Goal: Task Accomplishment & Management: Contribute content

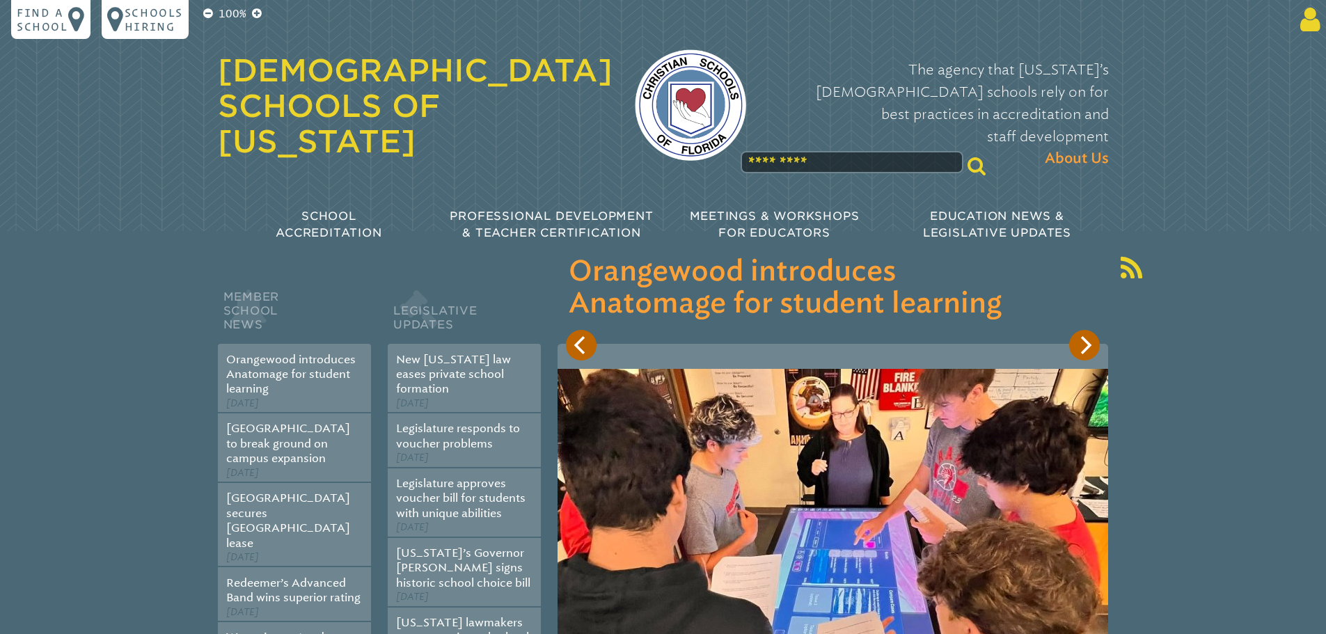
click at [1306, 21] on icon at bounding box center [1307, 20] width 26 height 28
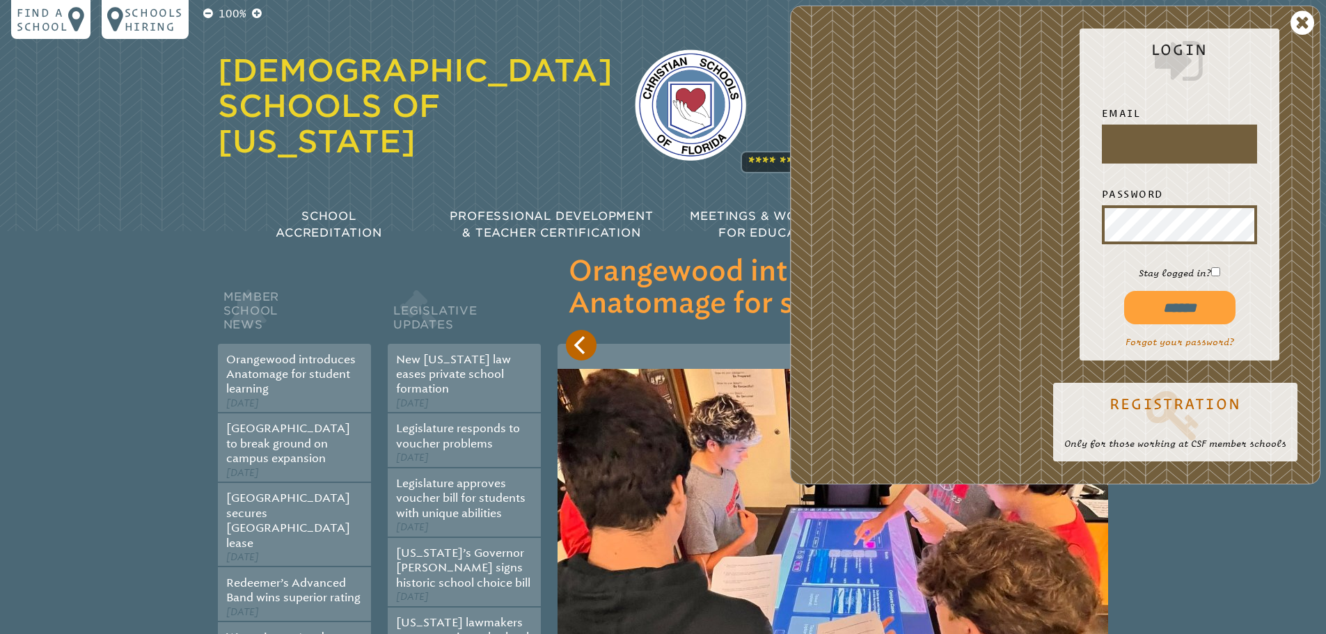
click at [1150, 147] on input "text" at bounding box center [1179, 143] width 150 height 33
type input "**********"
click at [1169, 305] on input "******" at bounding box center [1179, 307] width 111 height 33
type input "**********"
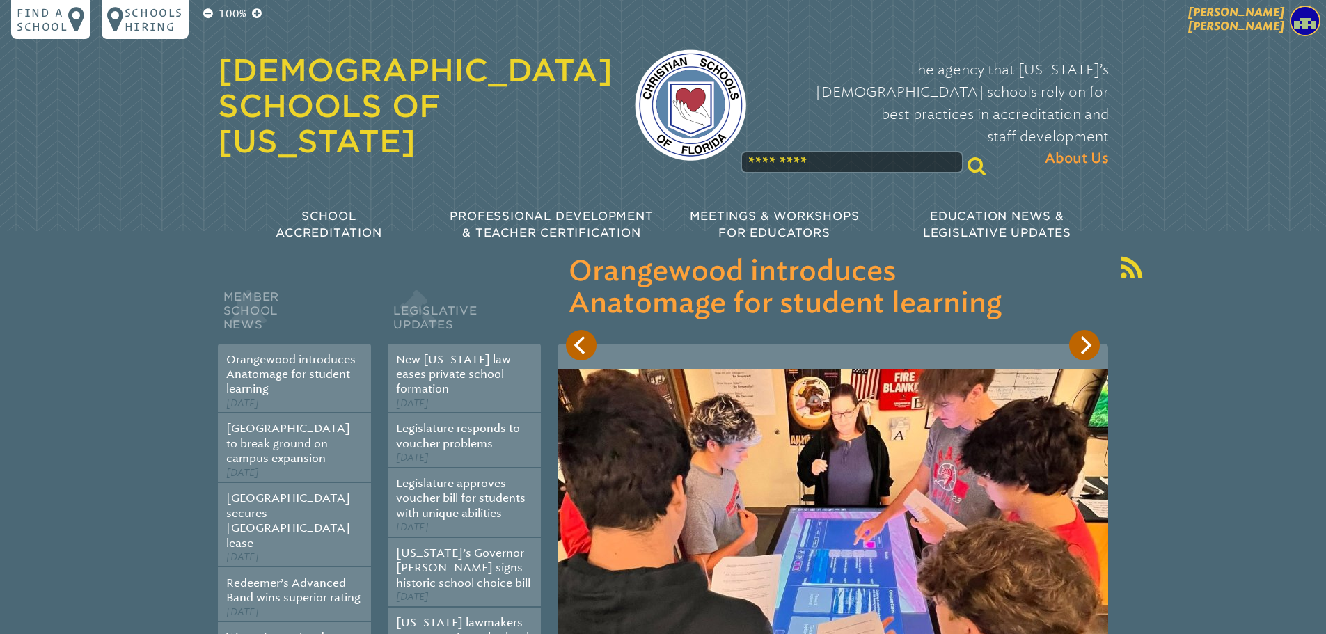
click at [1273, 15] on span "[PERSON_NAME]" at bounding box center [1236, 19] width 96 height 27
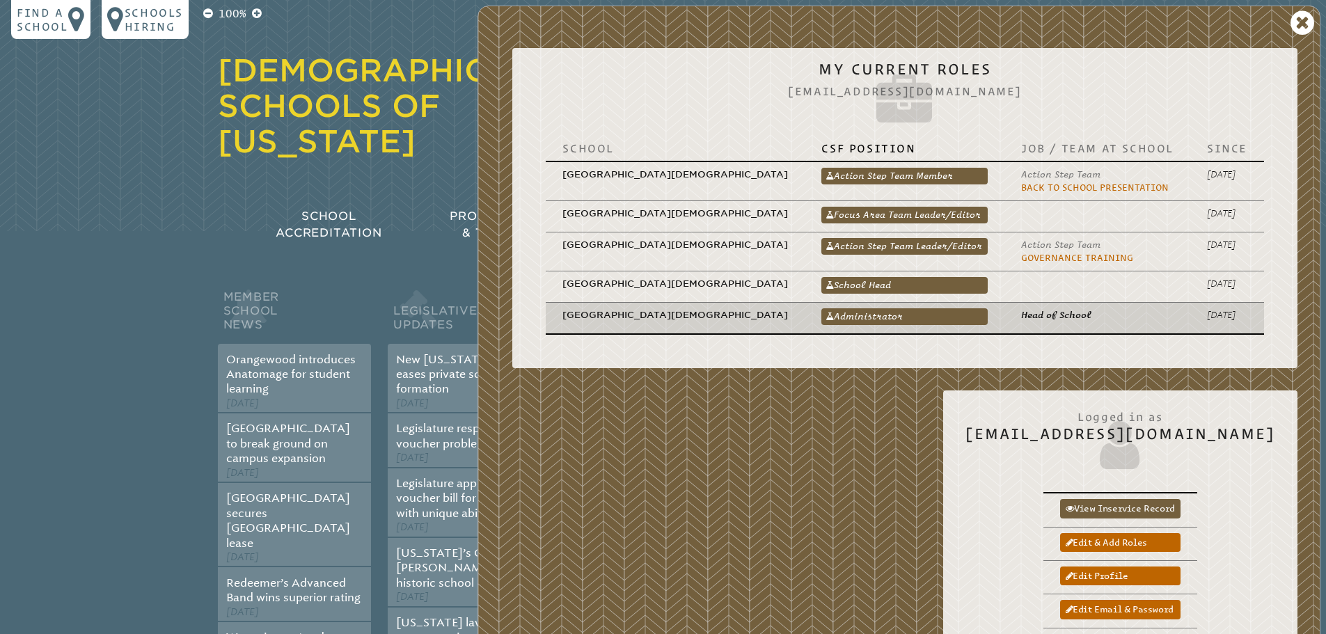
click at [713, 303] on td "[GEOGRAPHIC_DATA][DEMOGRAPHIC_DATA]" at bounding box center [675, 318] width 259 height 32
click at [849, 308] on link "Administrator" at bounding box center [904, 316] width 166 height 17
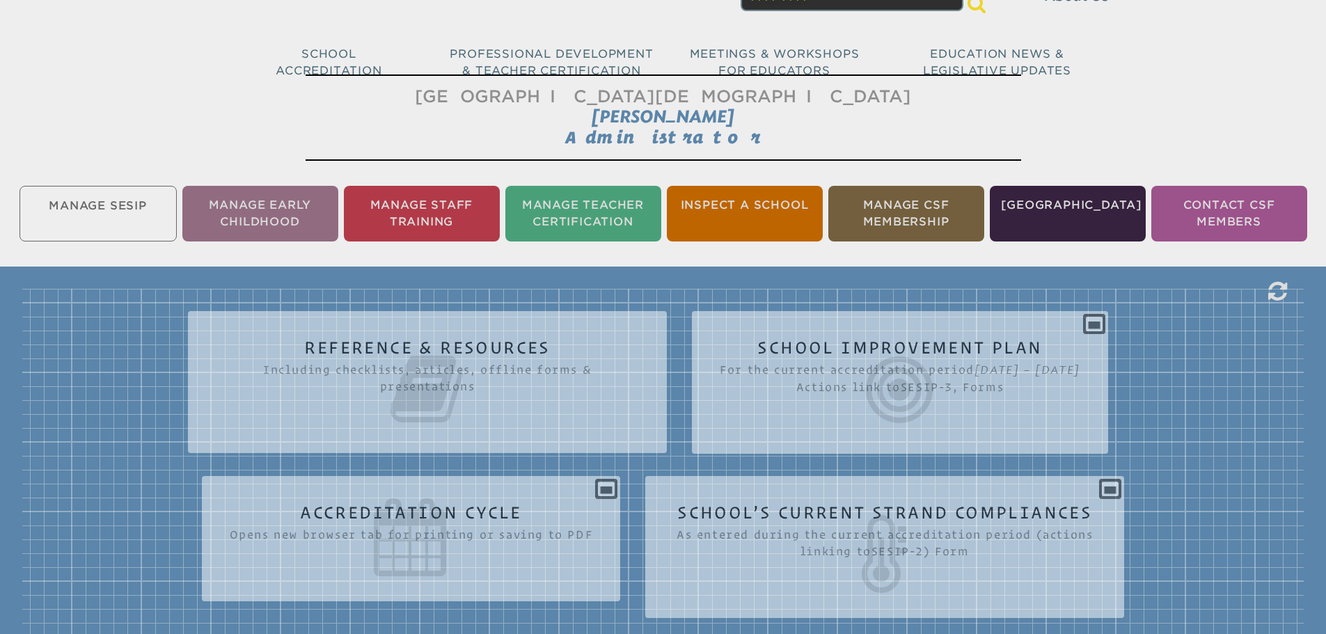
scroll to position [139, 0]
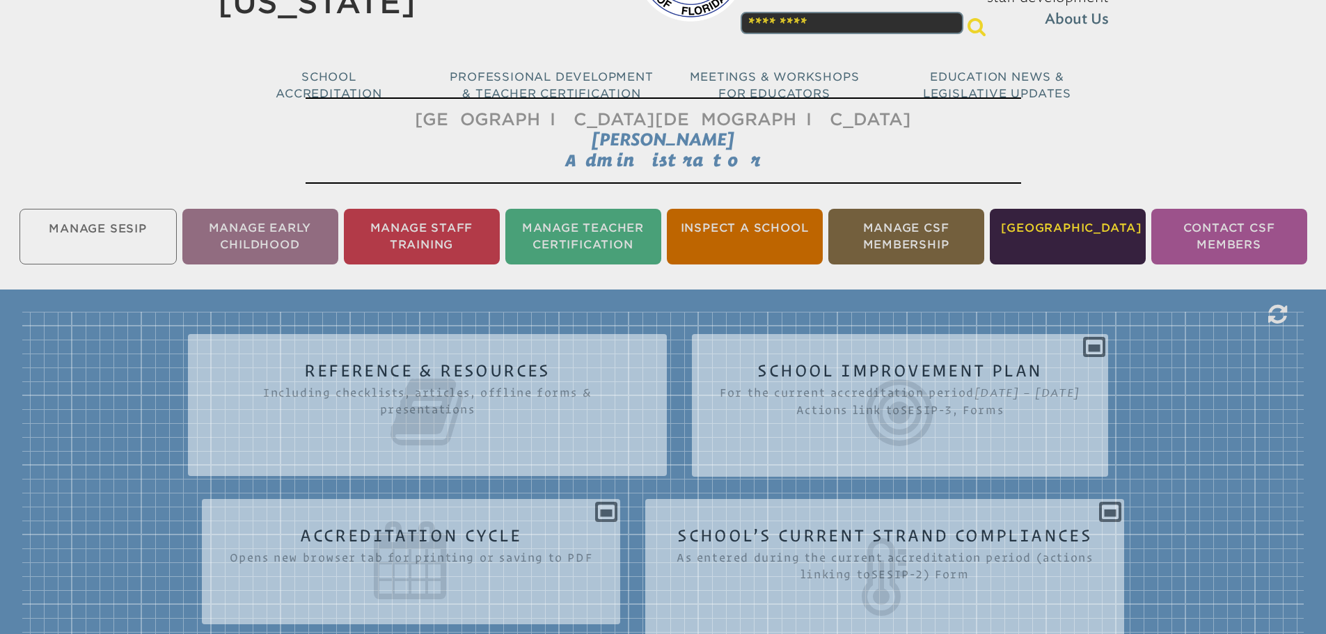
click at [1061, 237] on li "[GEOGRAPHIC_DATA]" at bounding box center [1068, 237] width 156 height 56
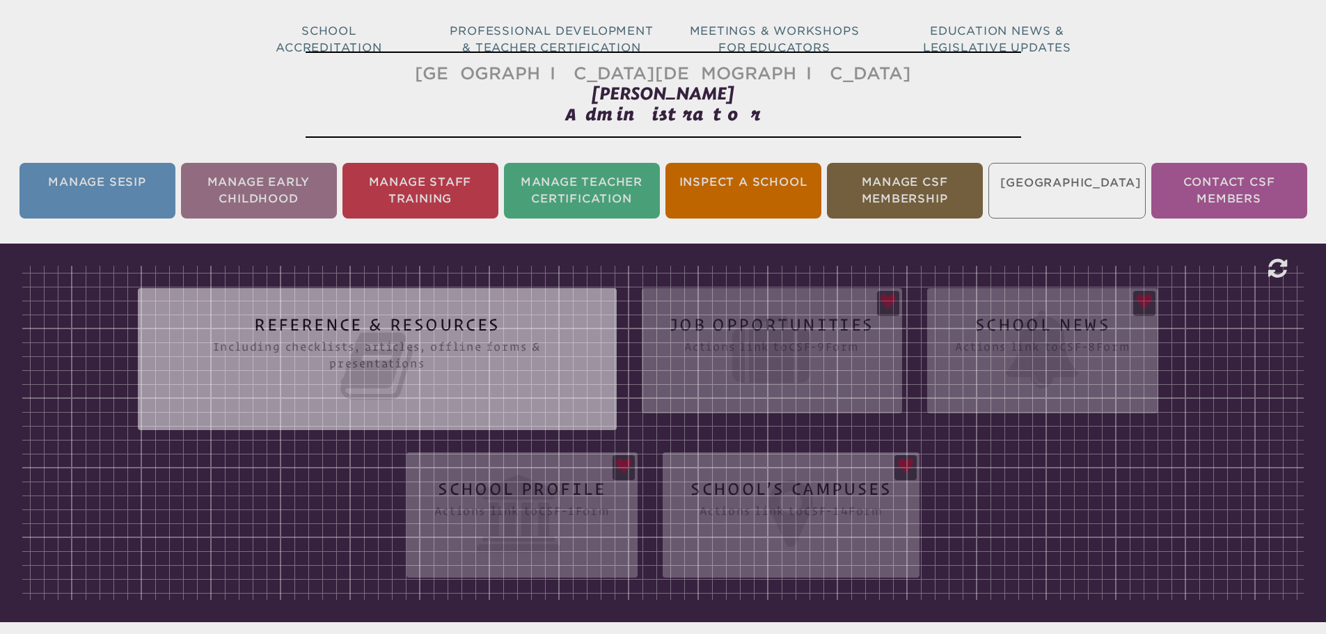
scroll to position [231, 0]
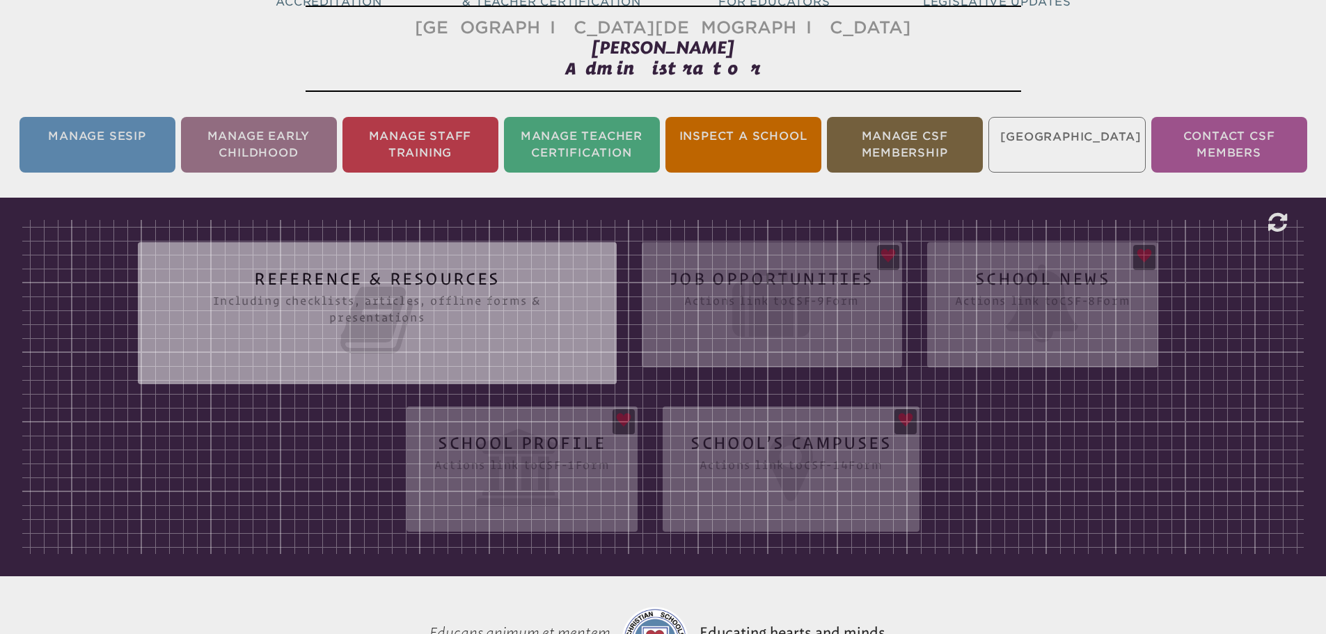
click at [719, 276] on div "Reference & Resources Including checklists, articles, offline forms & presentat…" at bounding box center [662, 387] width 1281 height 334
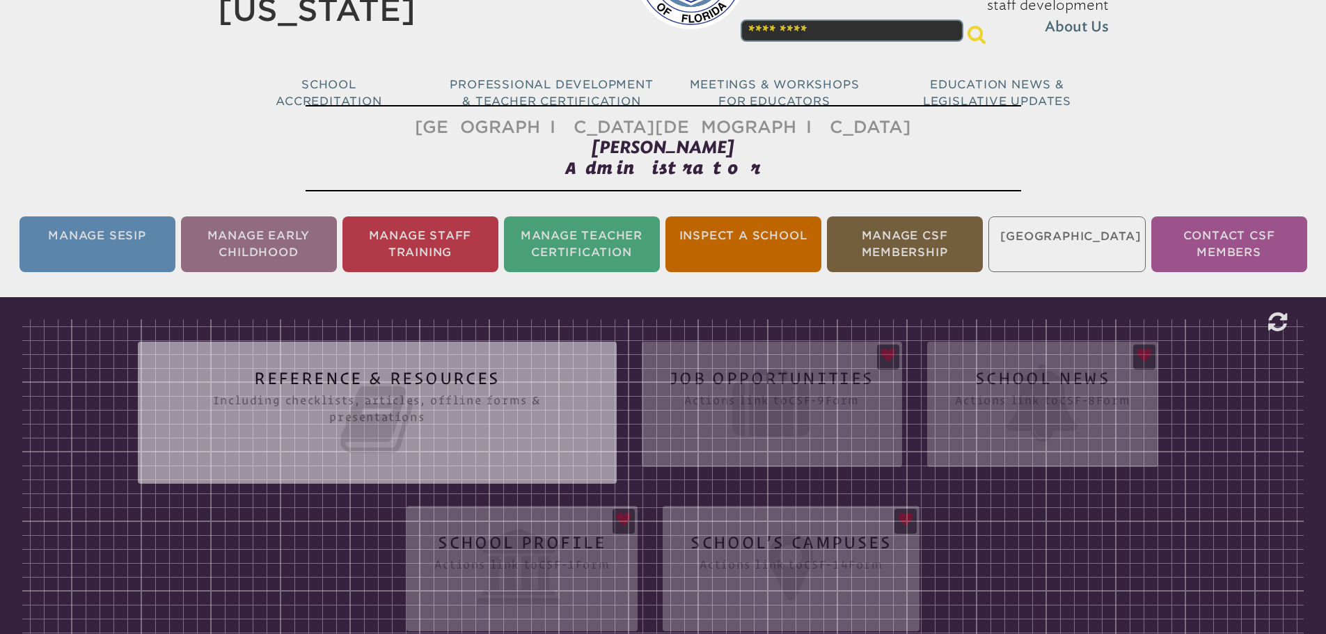
scroll to position [131, 0]
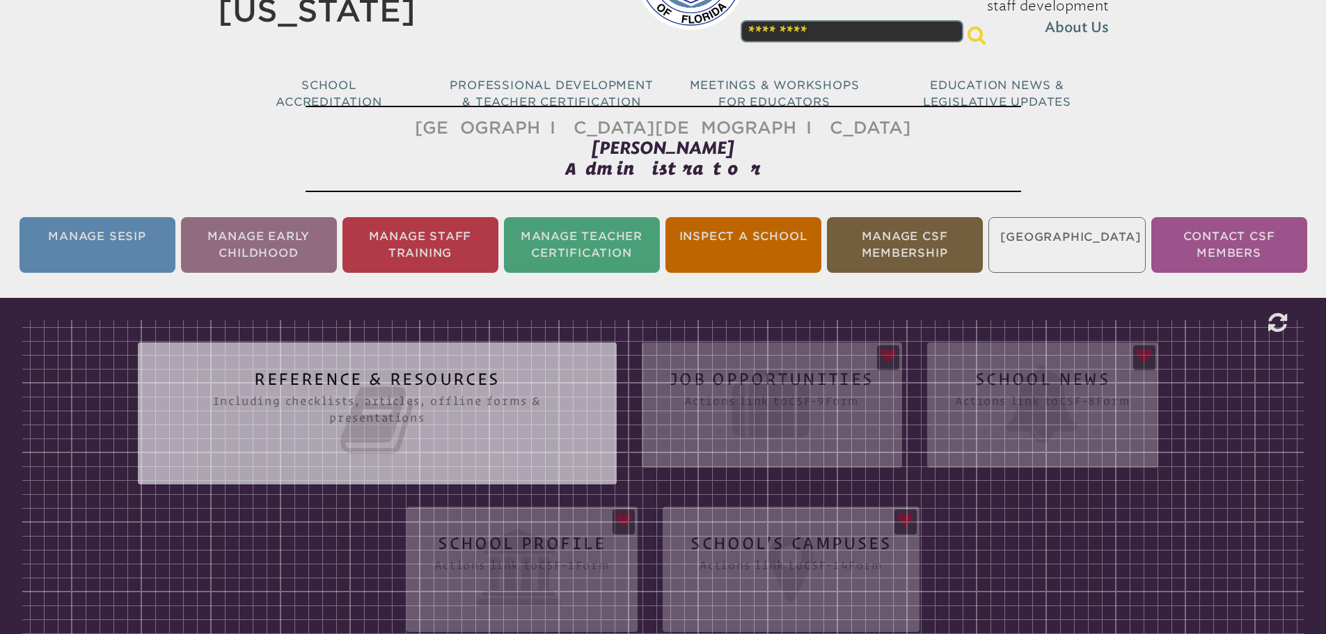
click at [0, 0] on icon at bounding box center [0, 0] width 0 height 0
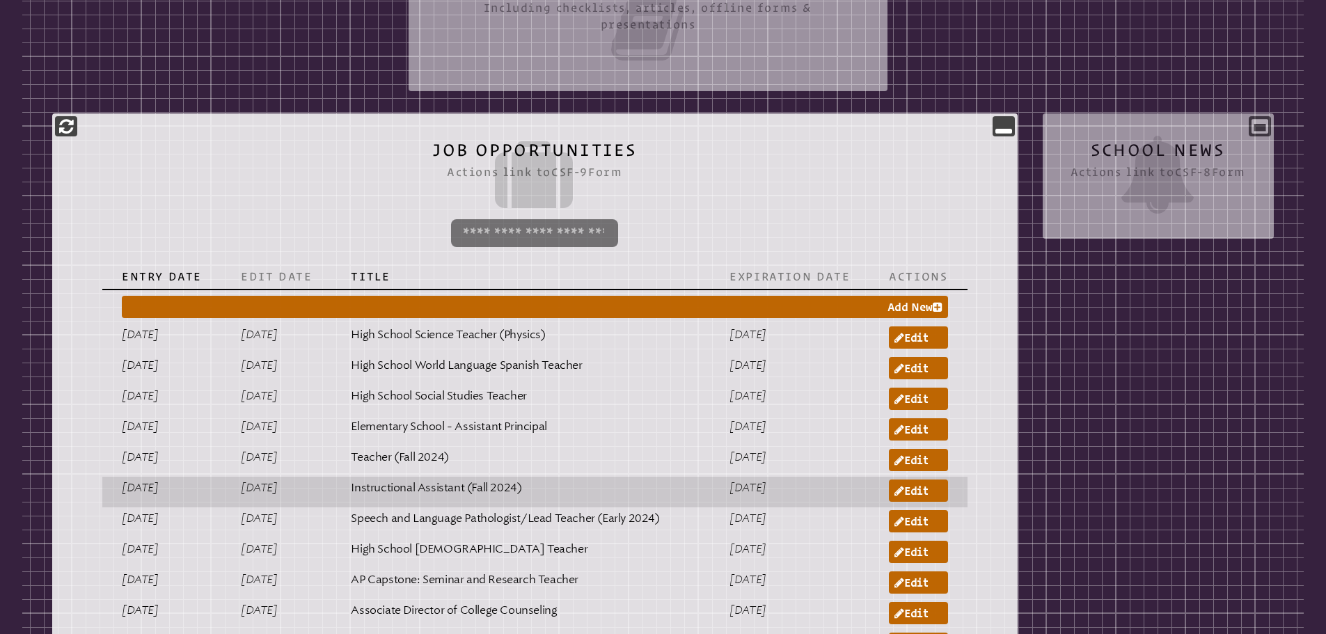
scroll to position [548, 0]
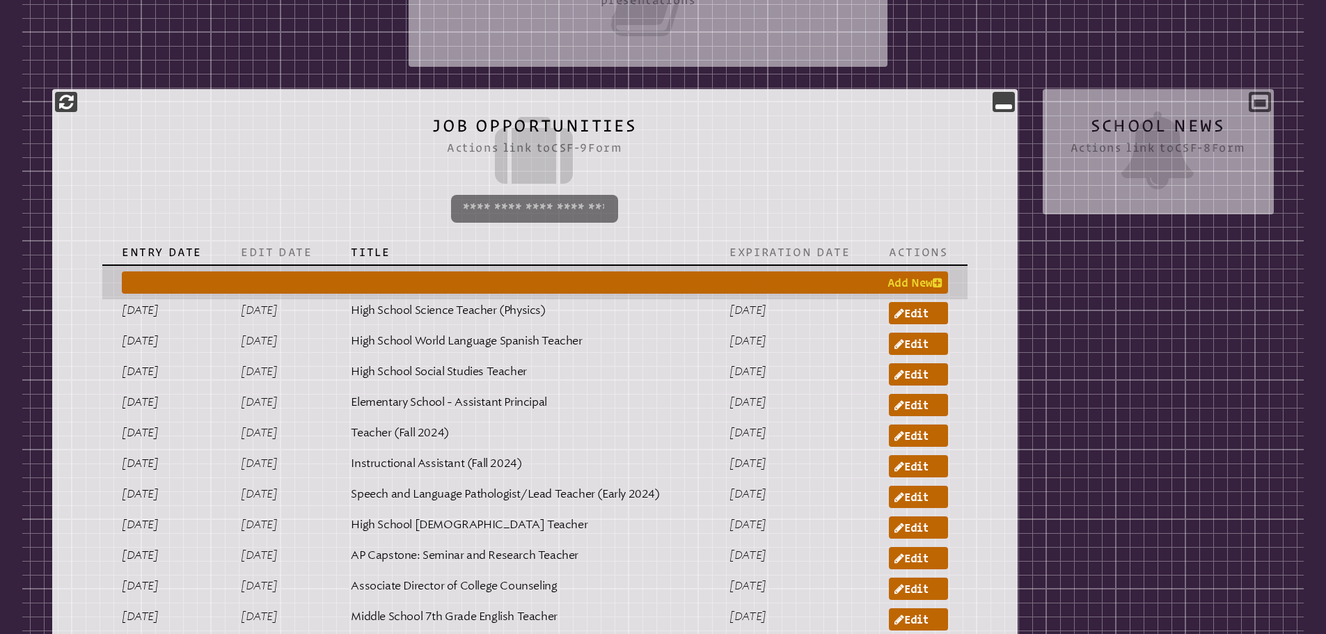
click at [895, 273] on link "Add New" at bounding box center [534, 282] width 825 height 22
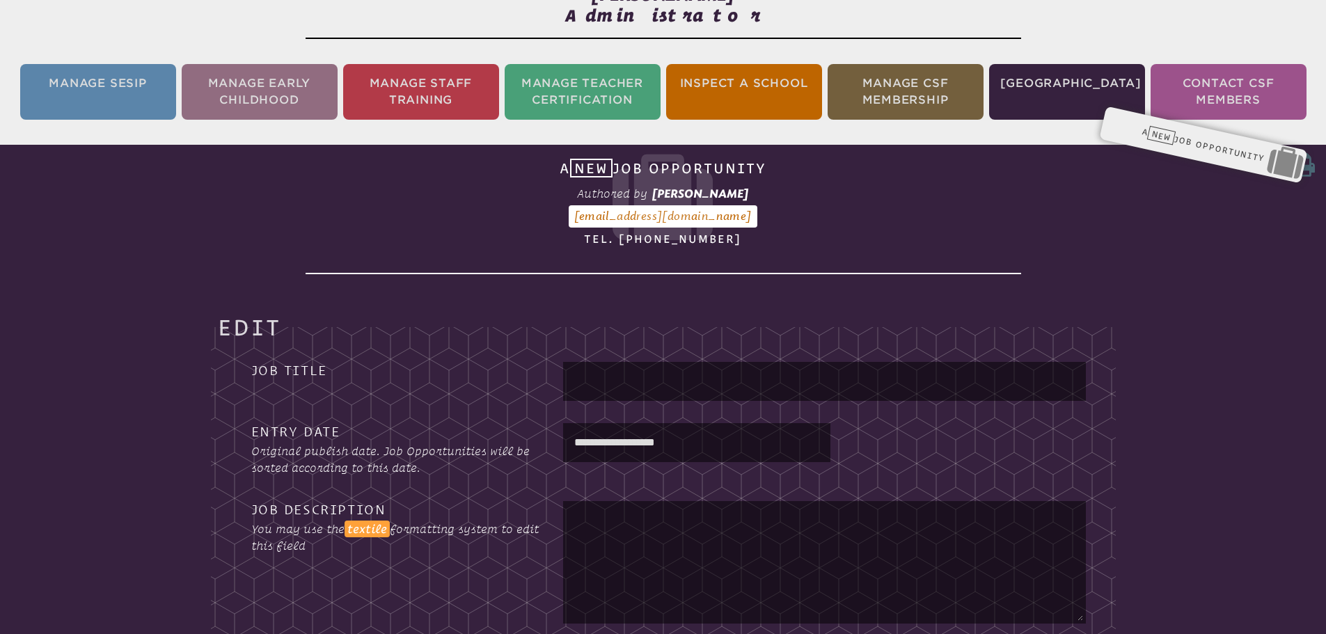
scroll to position [231, 0]
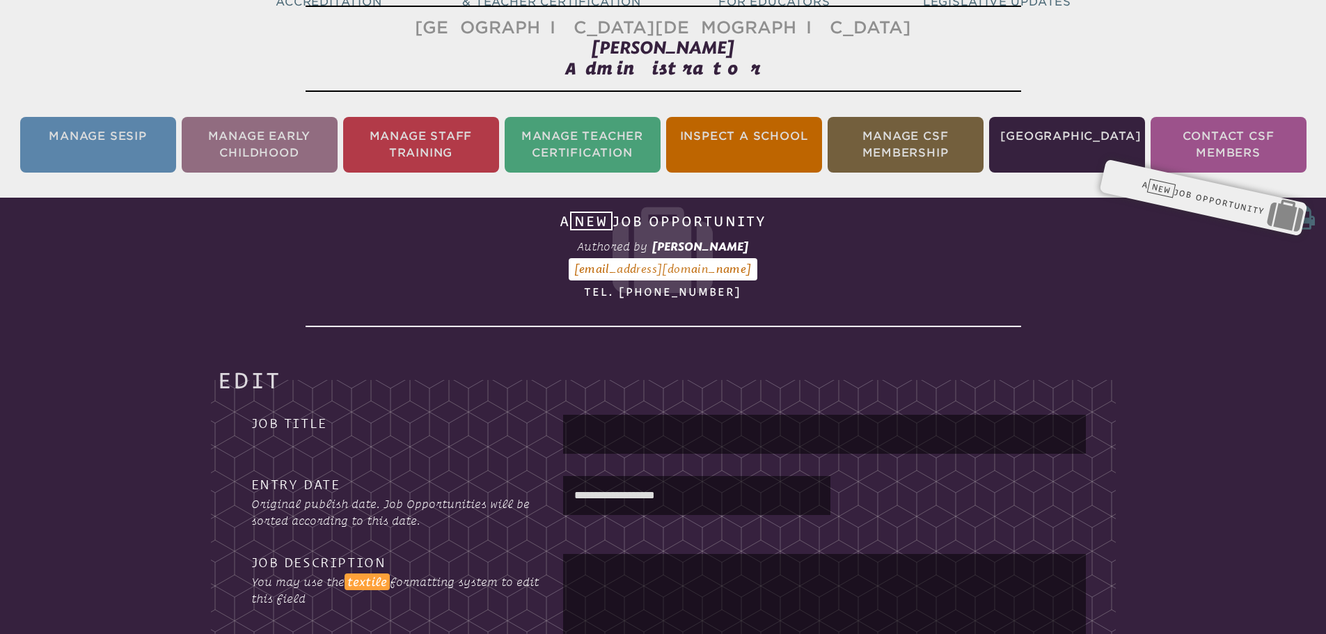
click at [651, 431] on input "text" at bounding box center [824, 434] width 517 height 33
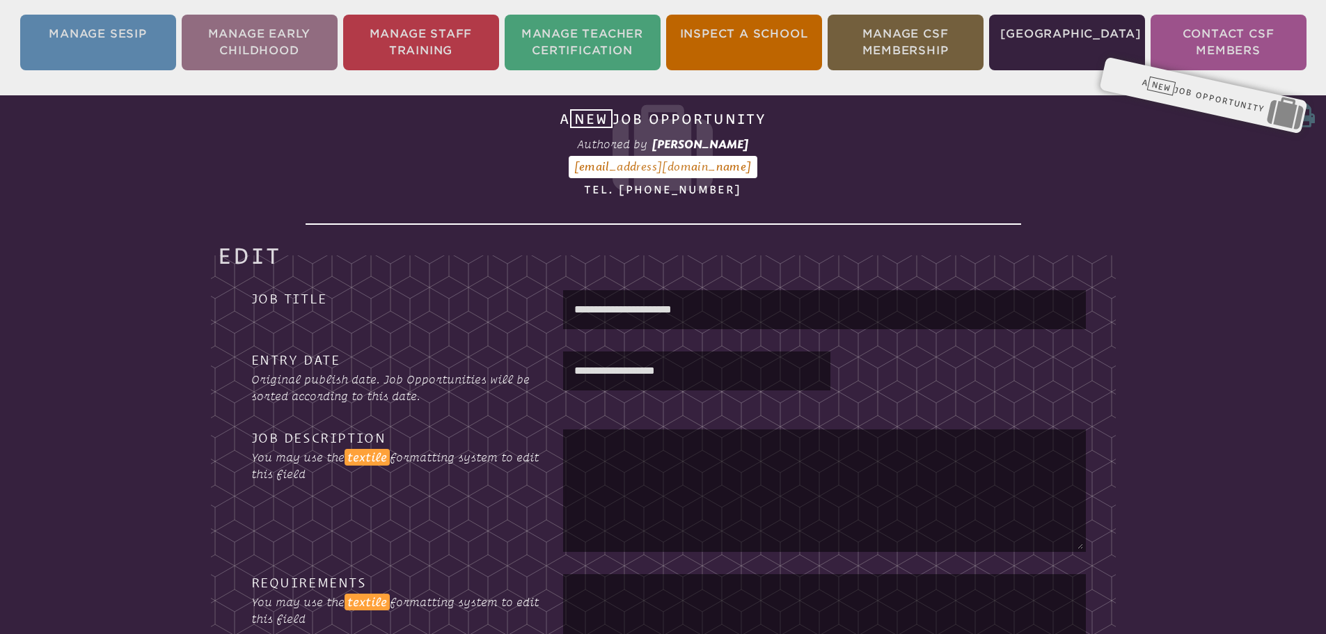
scroll to position [440, 0]
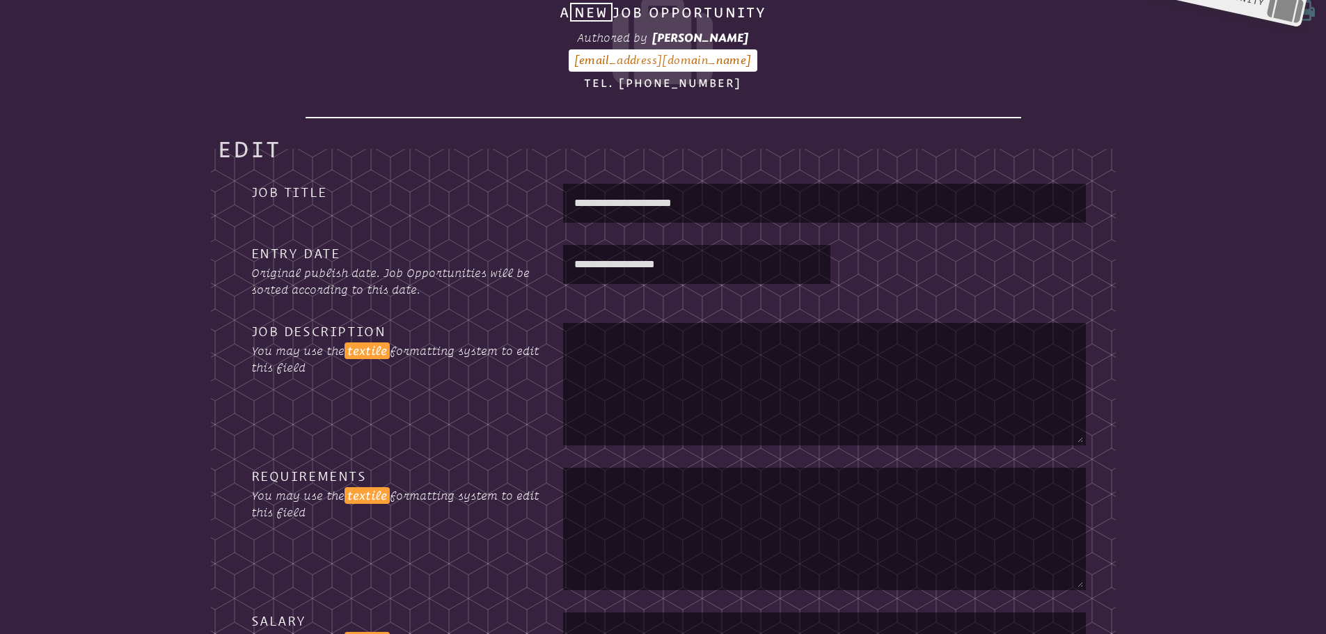
type input "**********"
click at [613, 360] on textarea at bounding box center [824, 384] width 517 height 117
paste textarea "**********"
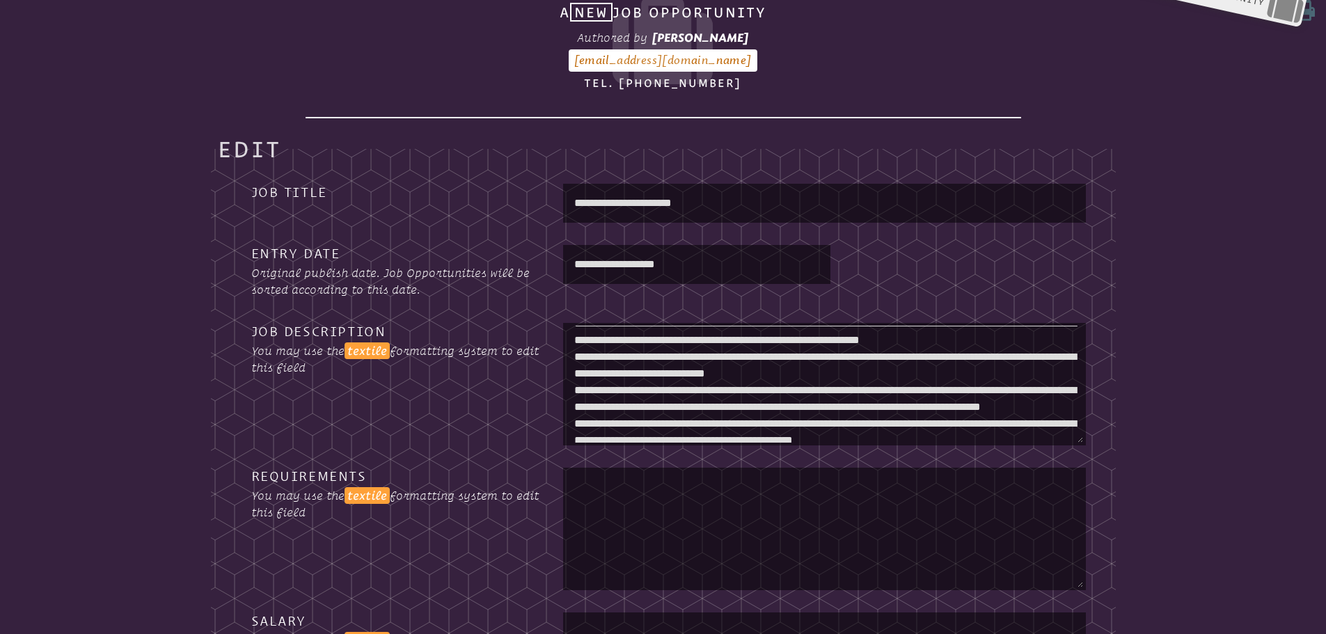
scroll to position [278, 0]
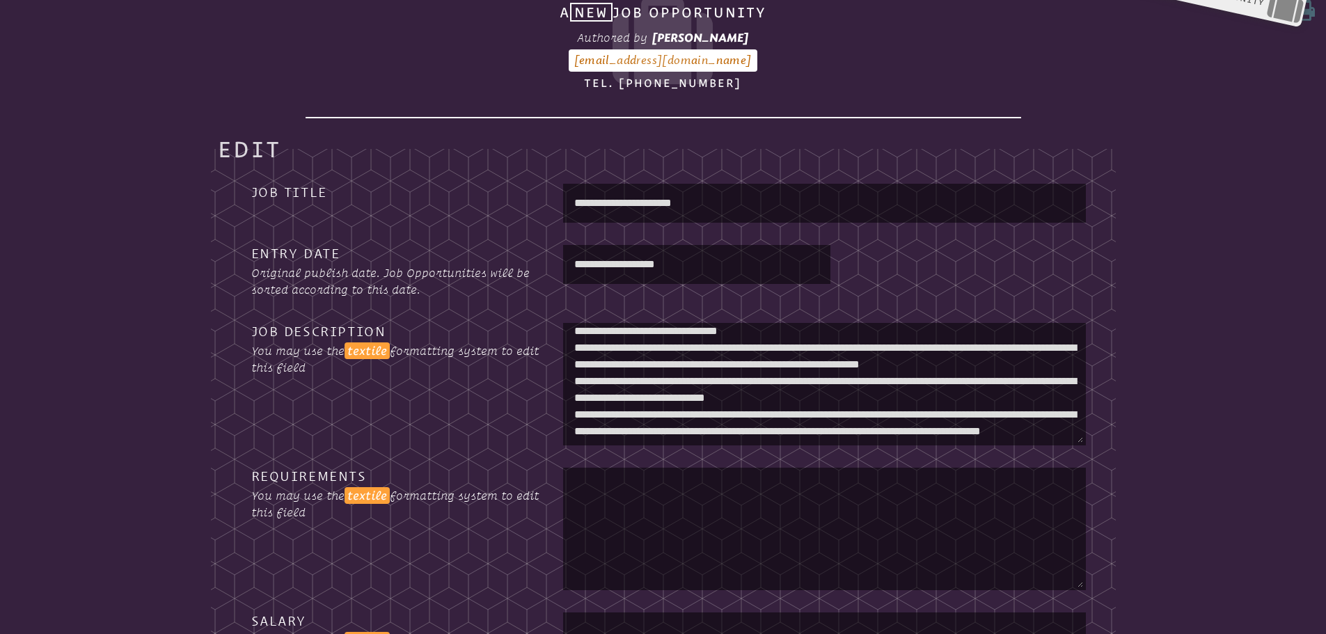
click at [574, 362] on textarea at bounding box center [824, 384] width 517 height 117
click at [573, 363] on textarea at bounding box center [824, 384] width 517 height 117
click at [572, 367] on textarea at bounding box center [824, 384] width 517 height 117
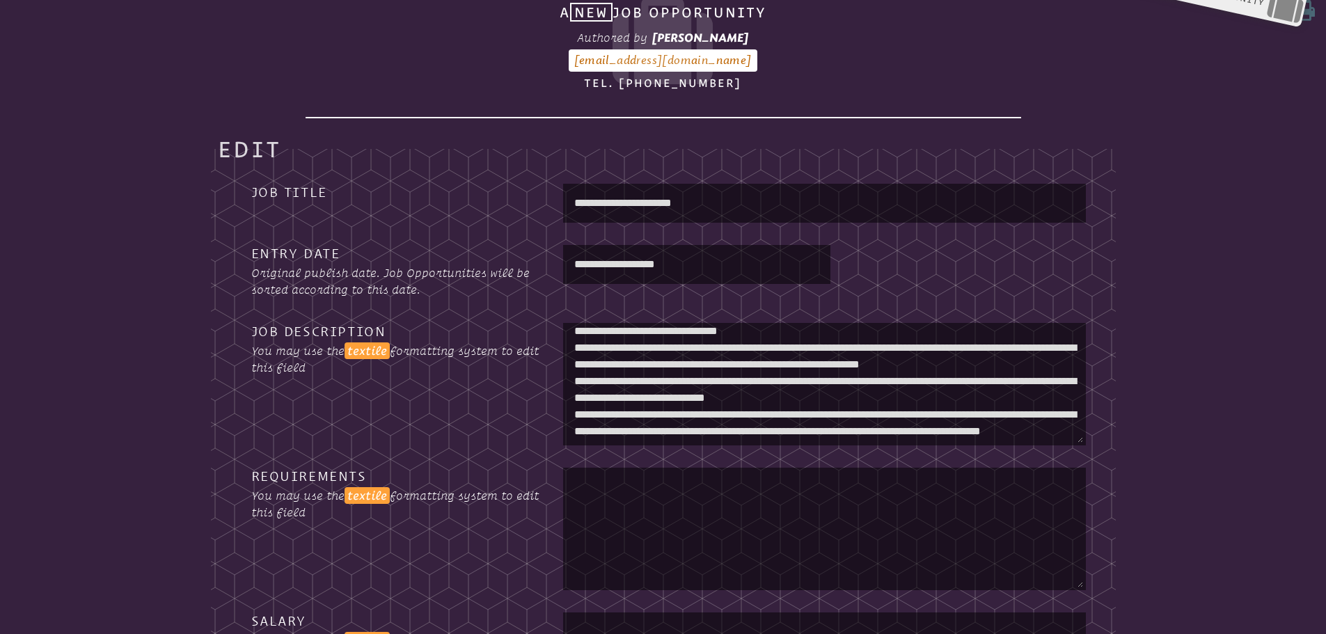
click at [610, 400] on textarea at bounding box center [824, 384] width 517 height 117
click at [574, 360] on textarea at bounding box center [824, 384] width 517 height 117
click at [572, 391] on textarea at bounding box center [824, 384] width 517 height 117
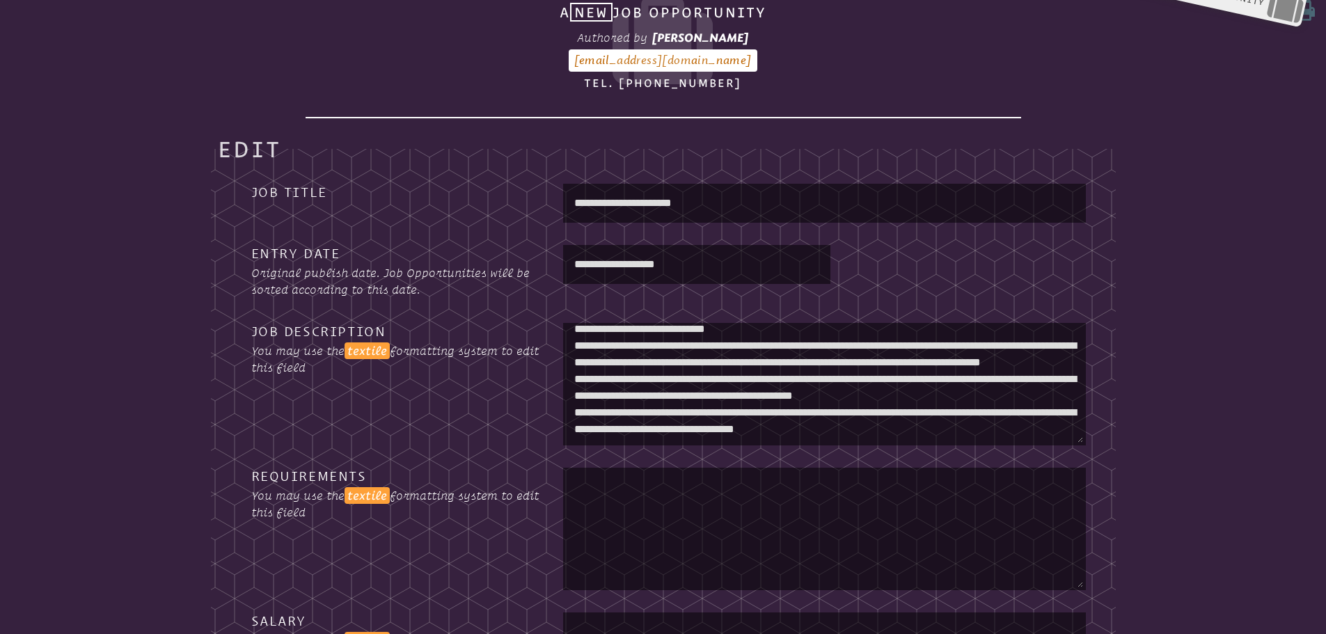
scroll to position [348, 0]
click at [574, 373] on textarea at bounding box center [824, 384] width 517 height 117
click at [574, 408] on textarea at bounding box center [824, 384] width 517 height 117
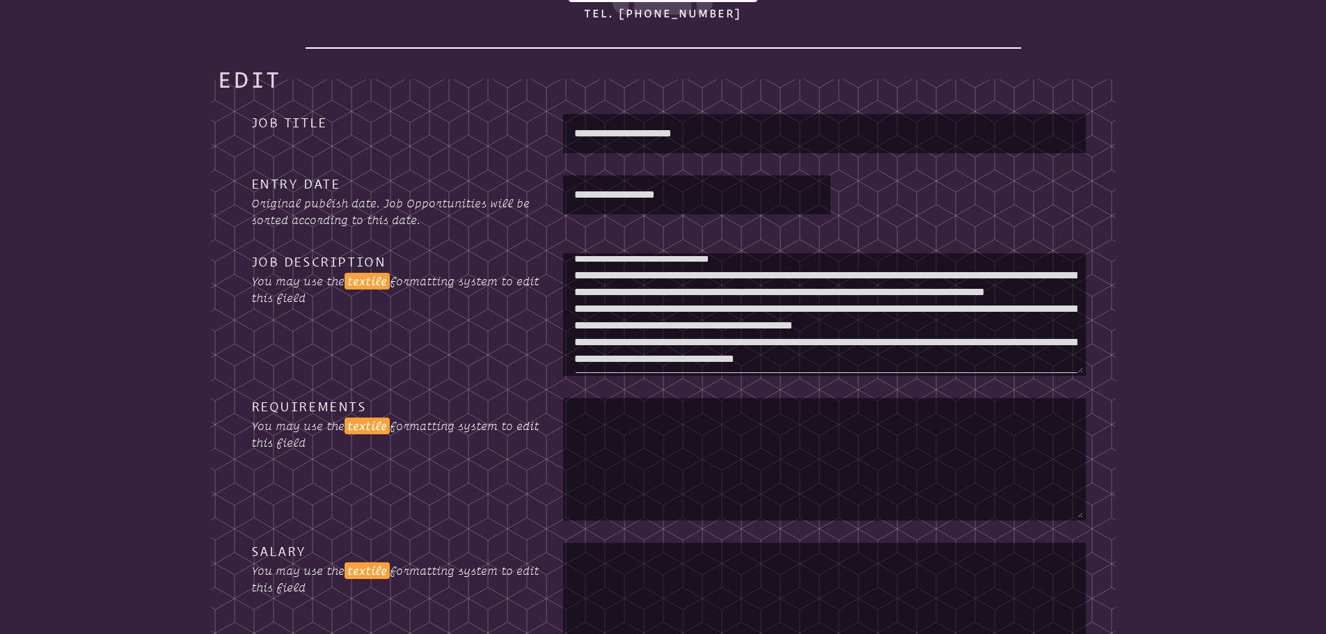
scroll to position [418, 0]
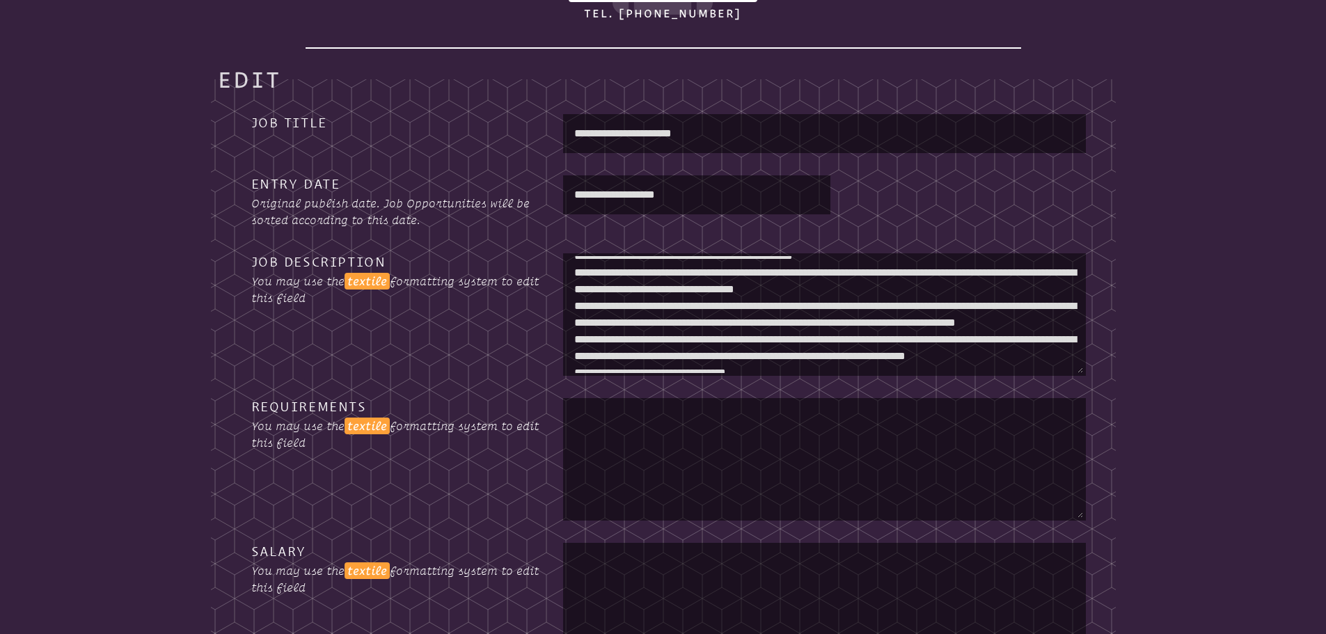
click at [575, 321] on textarea at bounding box center [824, 314] width 517 height 117
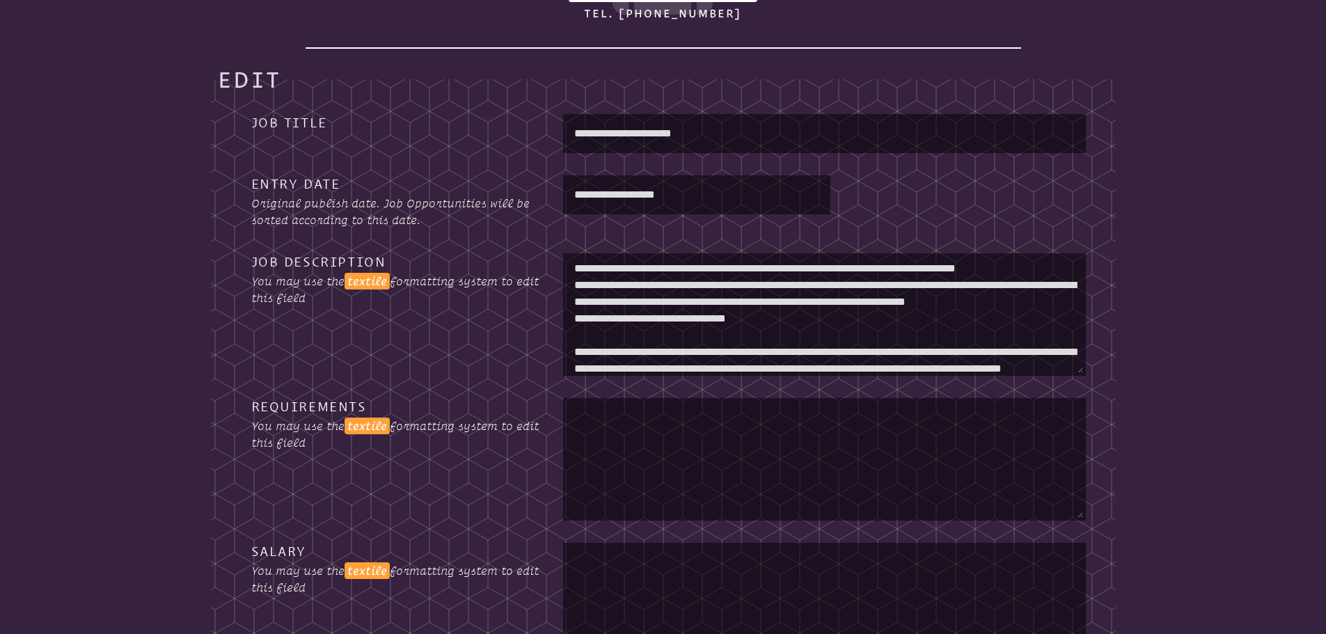
scroll to position [487, 0]
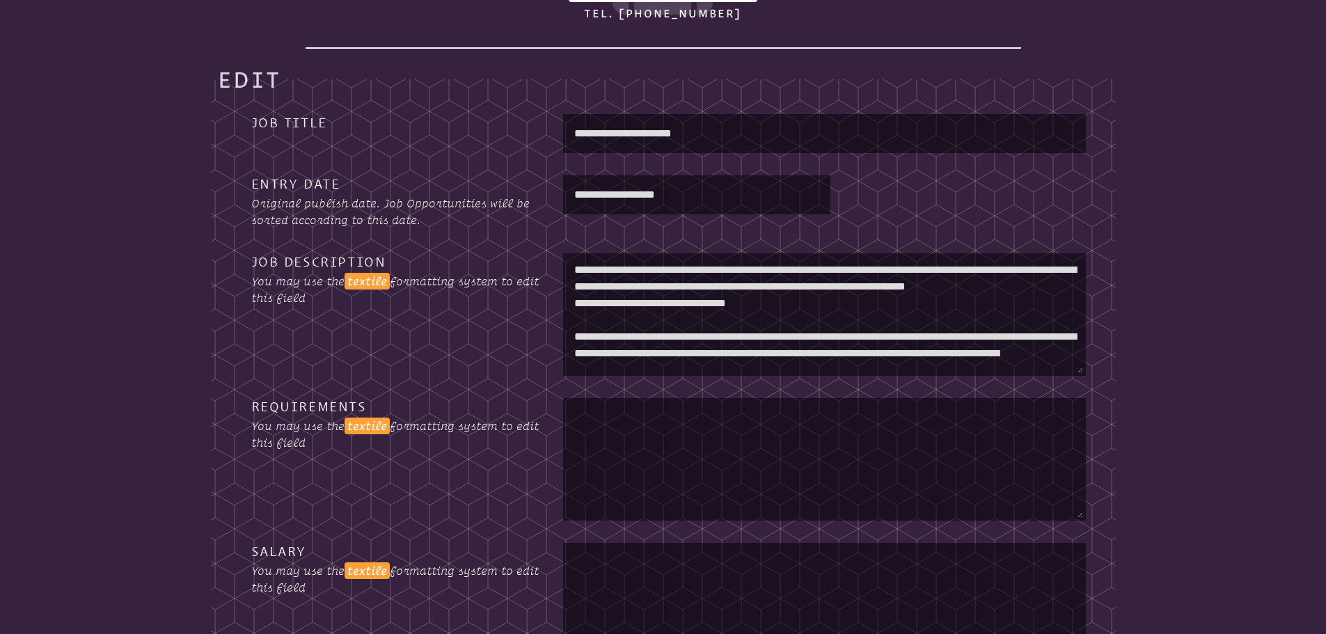
click at [575, 300] on textarea at bounding box center [824, 314] width 517 height 117
click at [575, 326] on textarea at bounding box center [824, 314] width 517 height 117
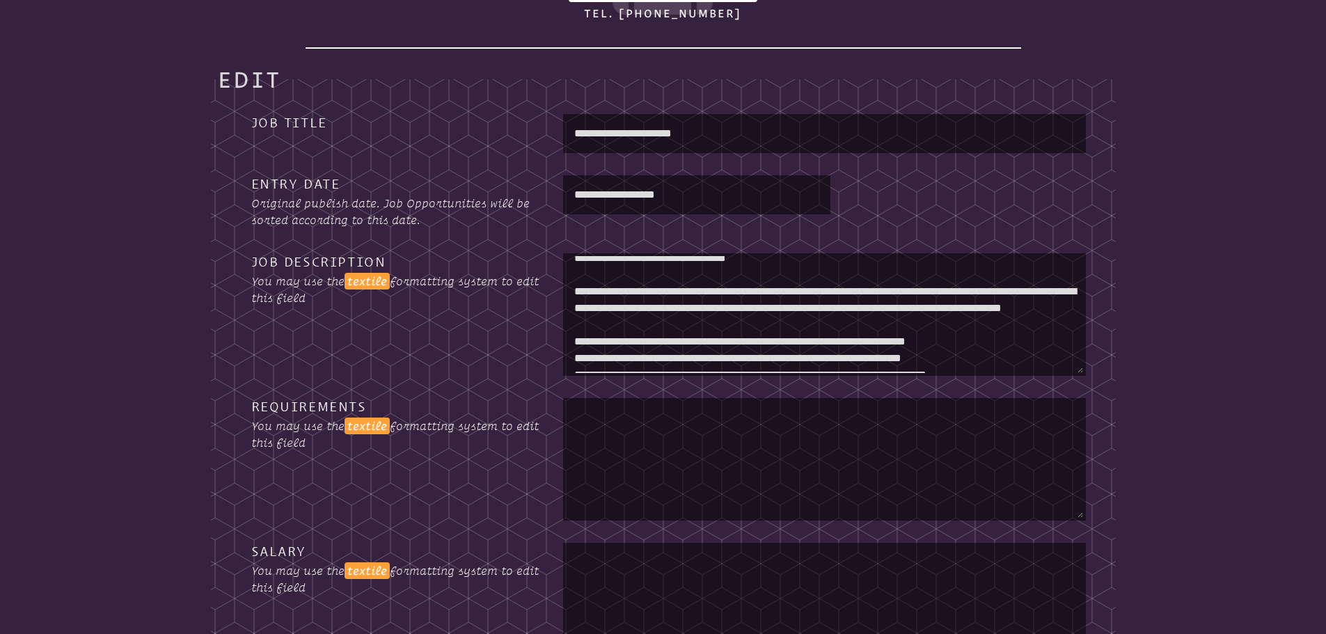
scroll to position [557, 0]
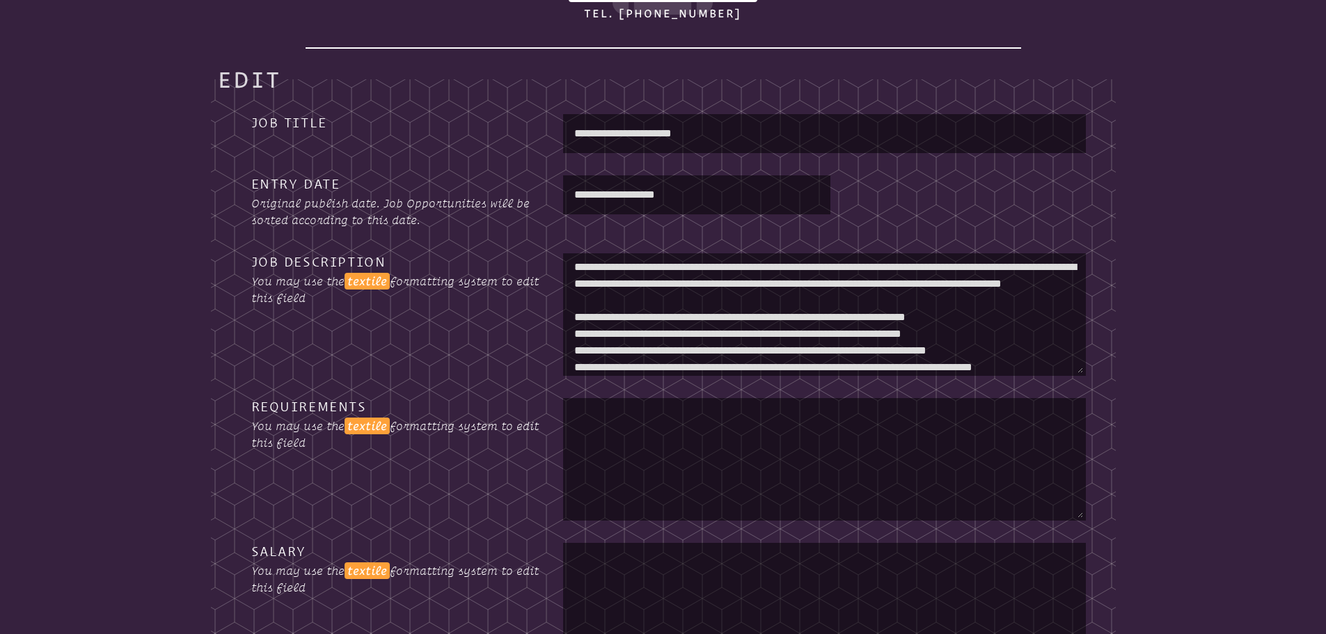
click at [575, 308] on textarea at bounding box center [824, 314] width 517 height 117
click at [875, 342] on textarea at bounding box center [824, 314] width 517 height 117
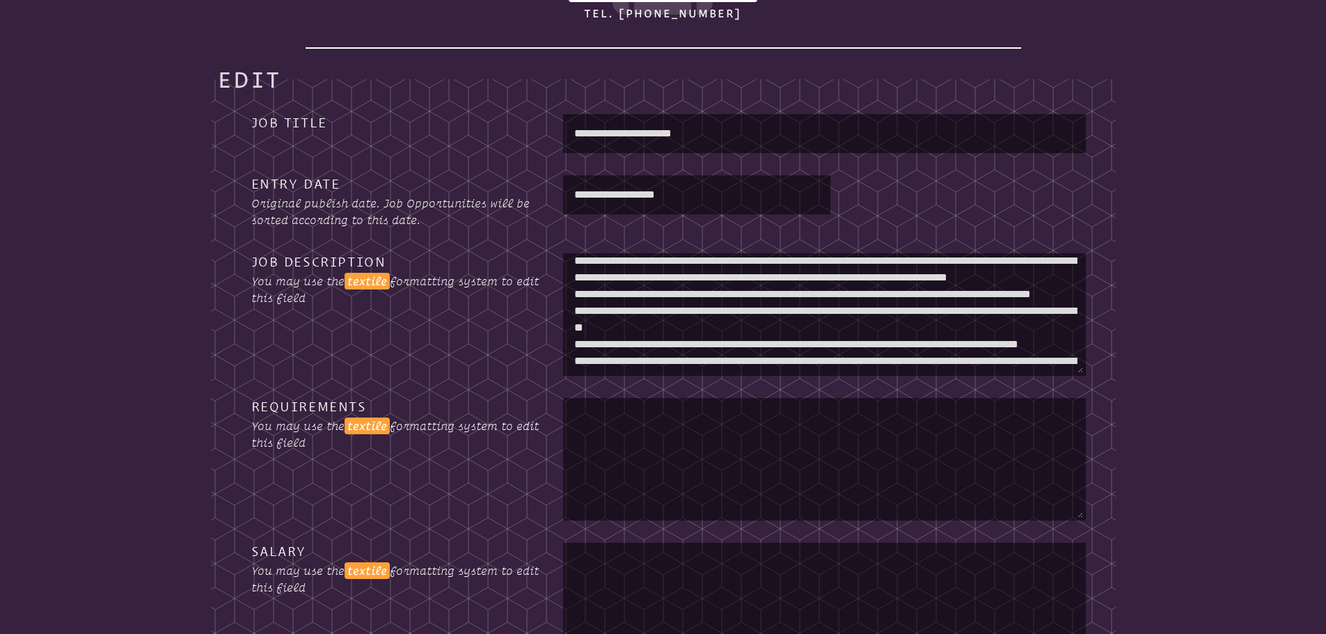
scroll to position [766, 0]
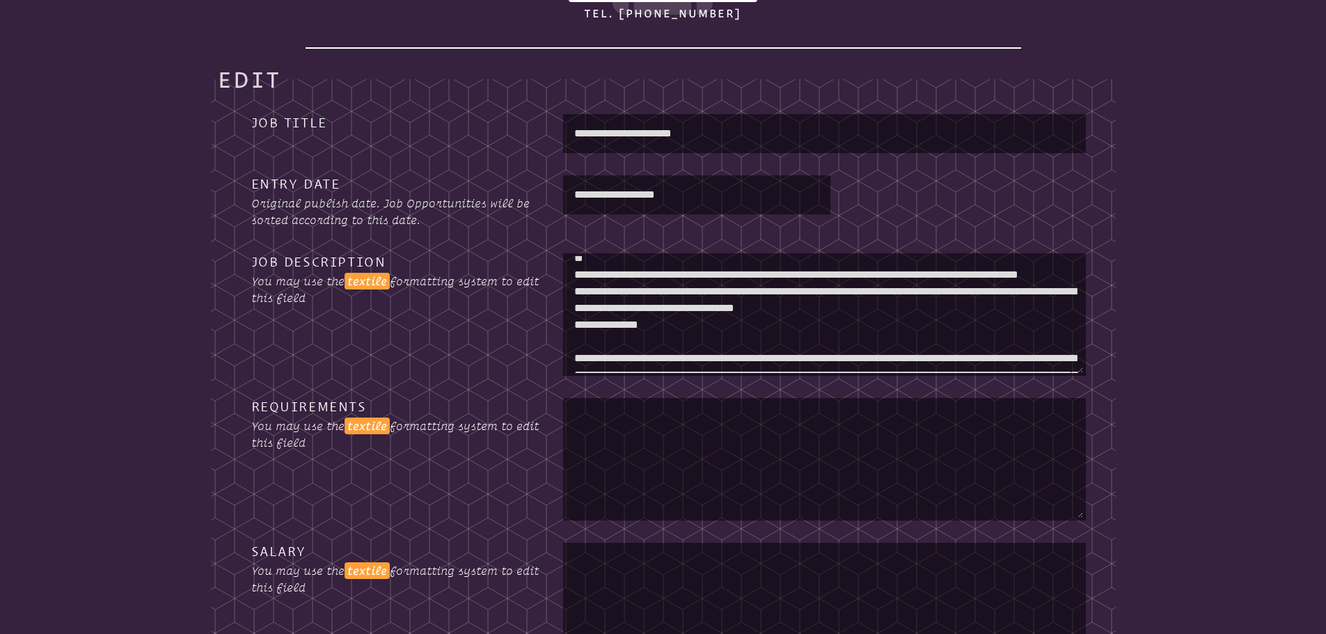
click at [573, 270] on textarea at bounding box center [824, 314] width 517 height 117
click at [569, 292] on textarea at bounding box center [824, 314] width 517 height 117
click at [575, 301] on textarea at bounding box center [824, 314] width 517 height 117
click at [576, 334] on textarea at bounding box center [824, 314] width 517 height 117
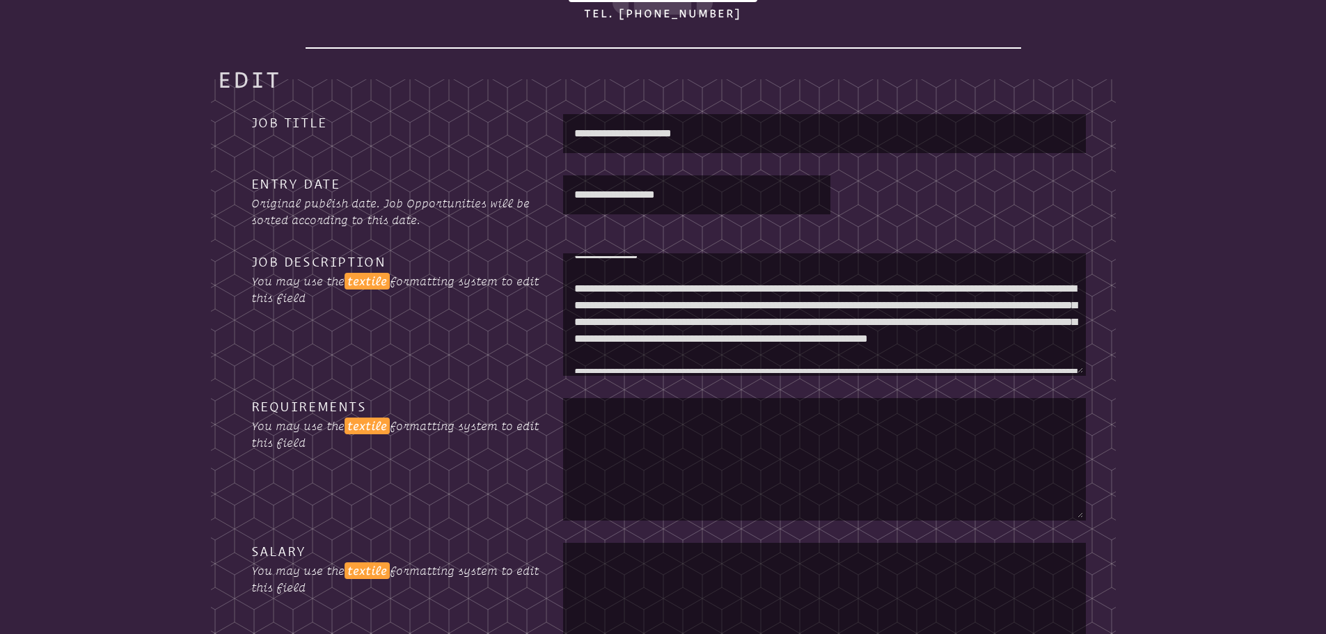
click at [575, 299] on textarea at bounding box center [824, 314] width 517 height 117
click at [573, 349] on textarea at bounding box center [824, 314] width 517 height 117
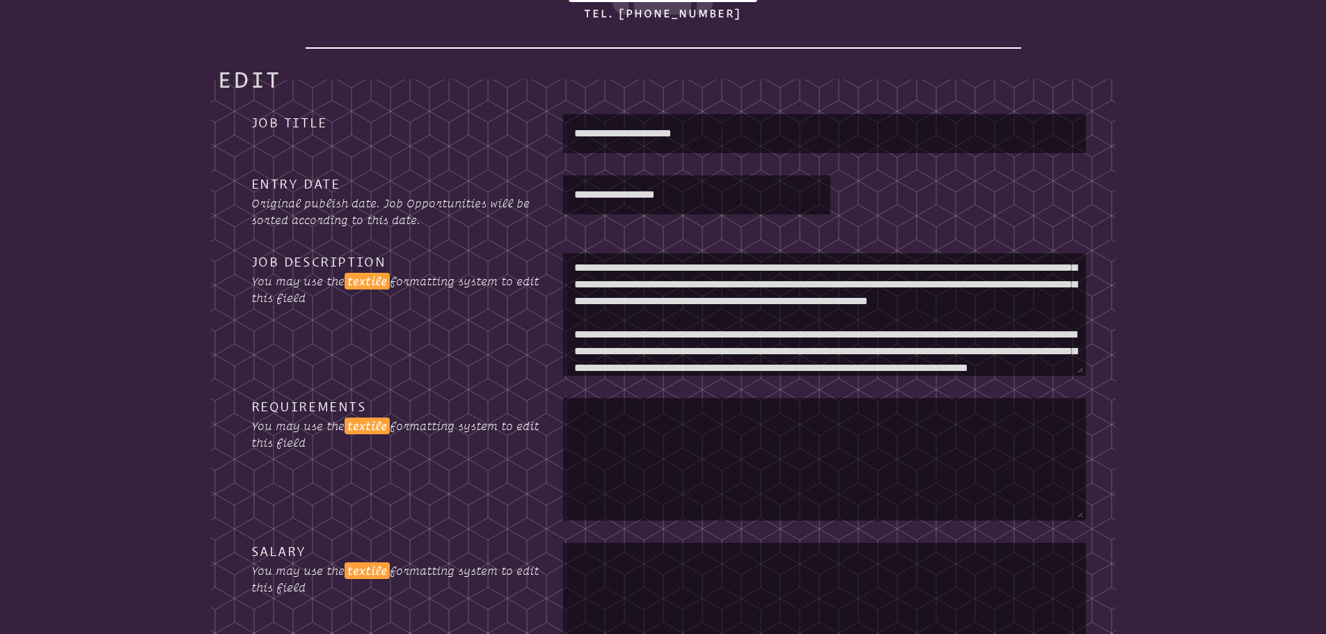
scroll to position [905, 0]
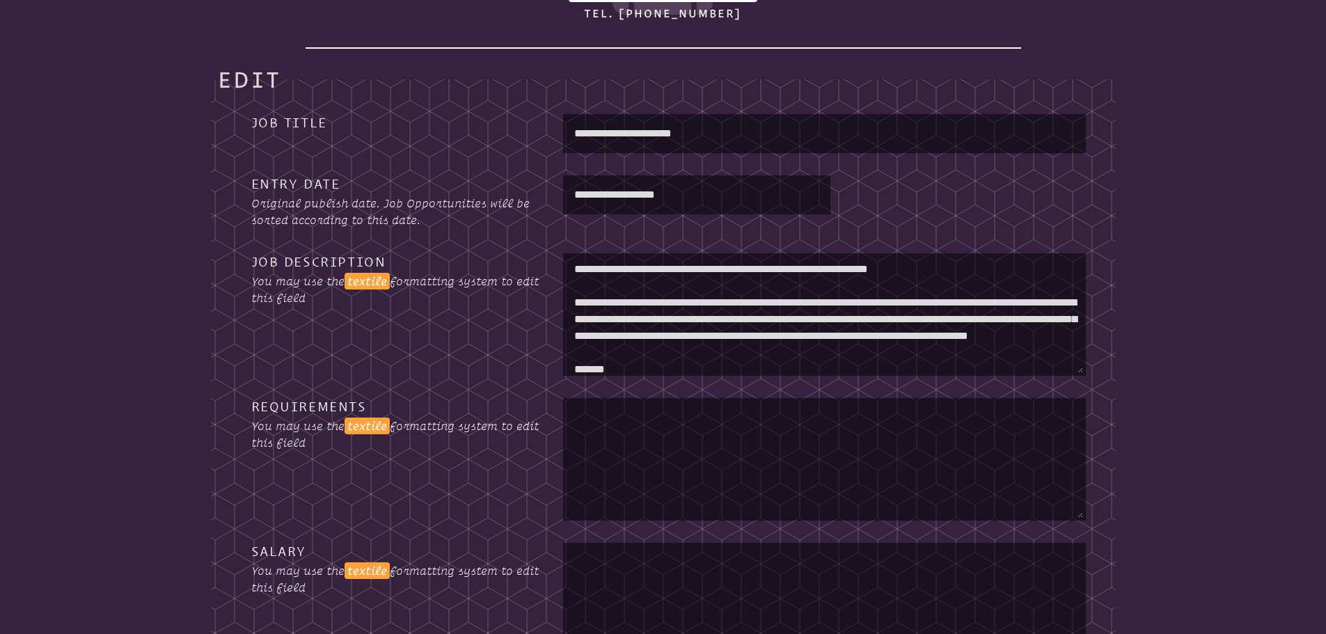
click at [572, 315] on textarea at bounding box center [824, 314] width 517 height 117
click at [572, 347] on textarea at bounding box center [824, 314] width 517 height 117
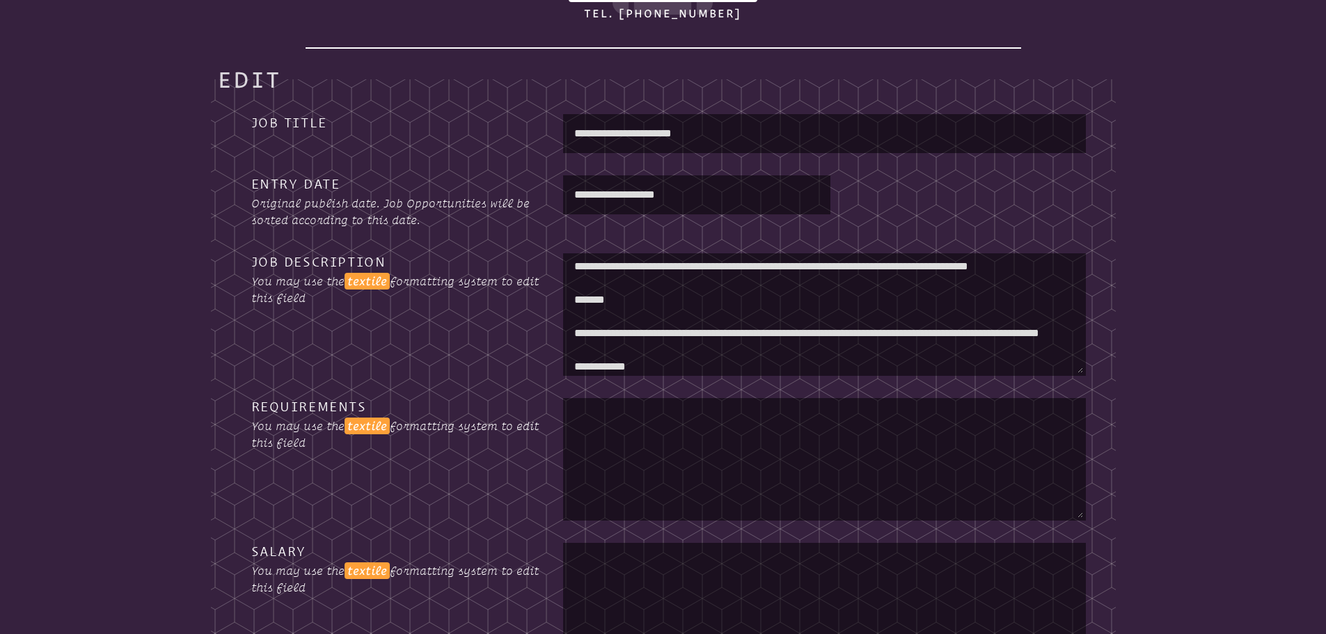
click at [575, 312] on textarea at bounding box center [824, 314] width 517 height 117
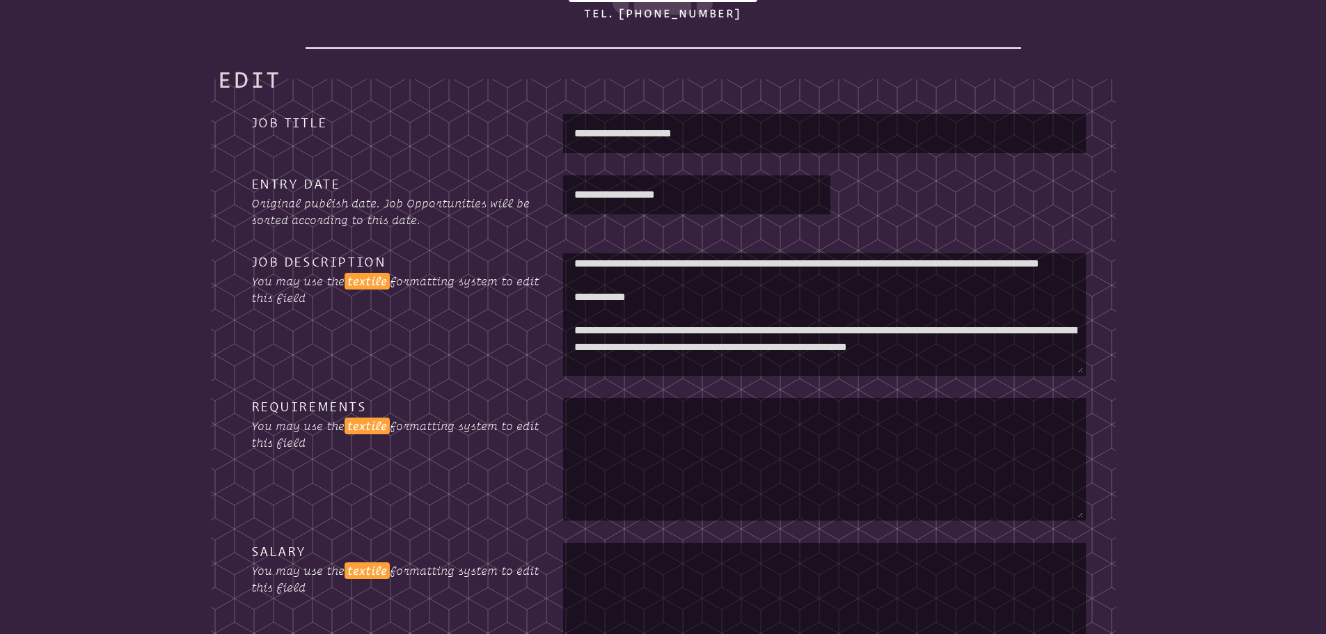
click at [673, 278] on textarea at bounding box center [824, 314] width 517 height 117
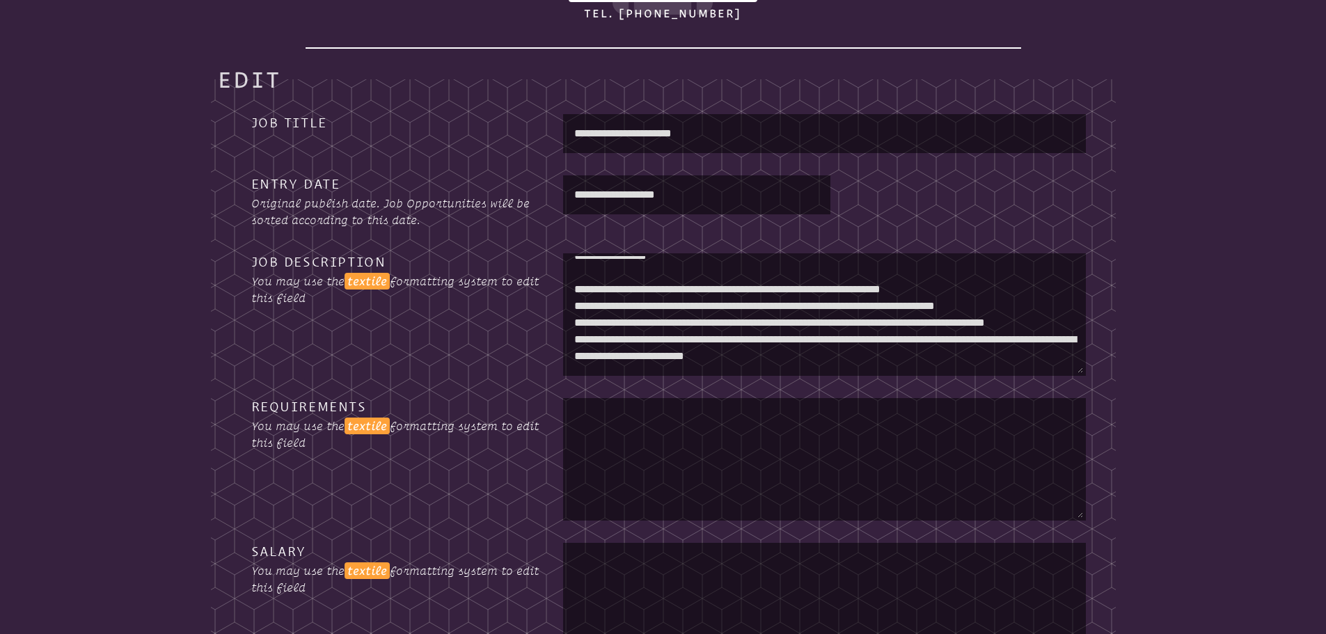
scroll to position [1548, 0]
click at [574, 289] on textarea at bounding box center [824, 314] width 517 height 117
click at [578, 309] on textarea at bounding box center [824, 314] width 517 height 117
click at [576, 308] on textarea at bounding box center [824, 314] width 517 height 117
click at [575, 337] on textarea at bounding box center [824, 314] width 517 height 117
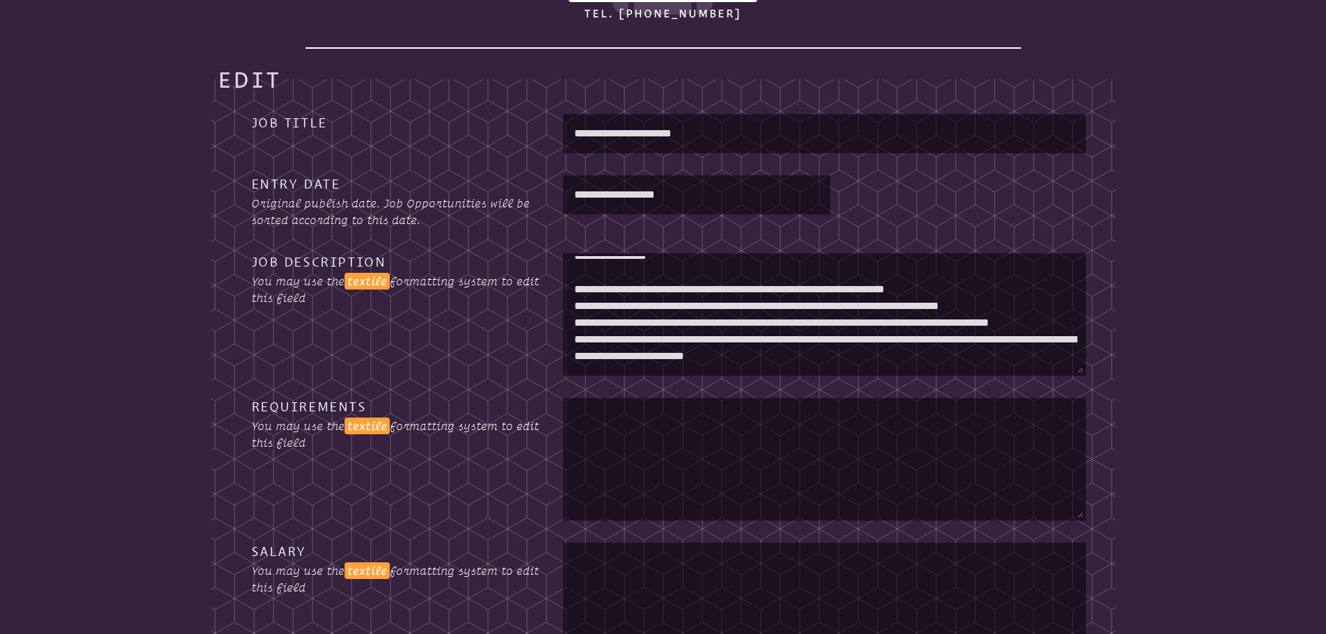
scroll to position [1587, 0]
click at [573, 336] on textarea at bounding box center [824, 314] width 517 height 117
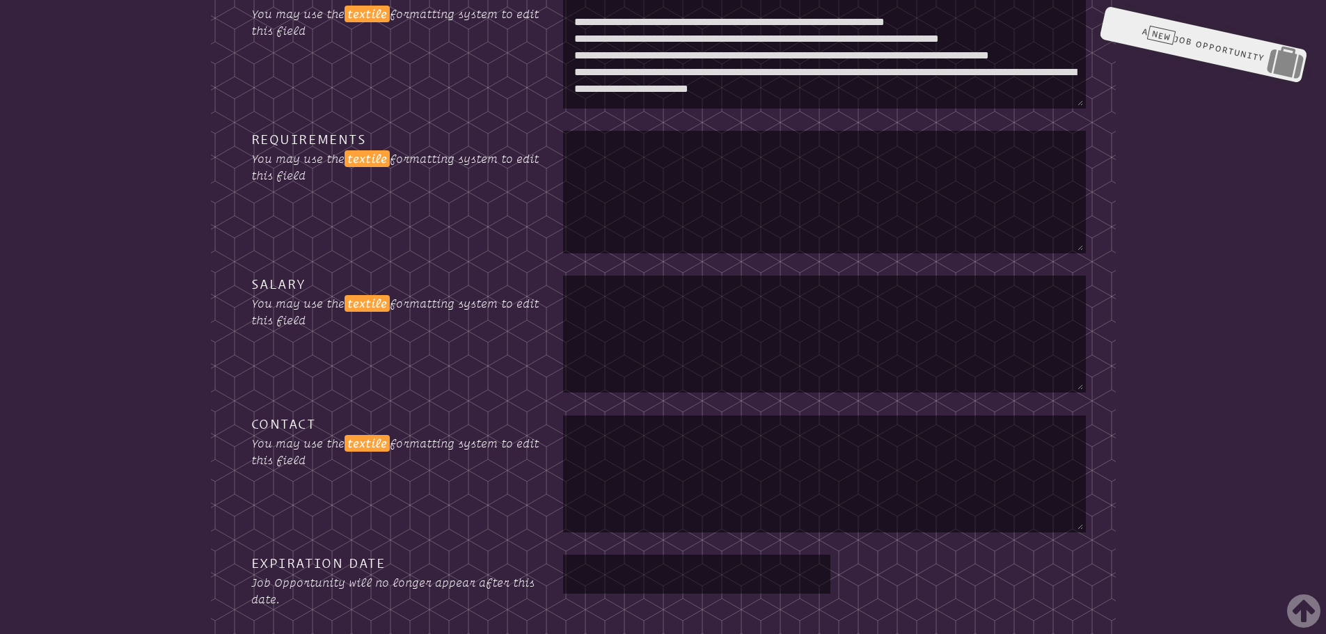
scroll to position [788, 0]
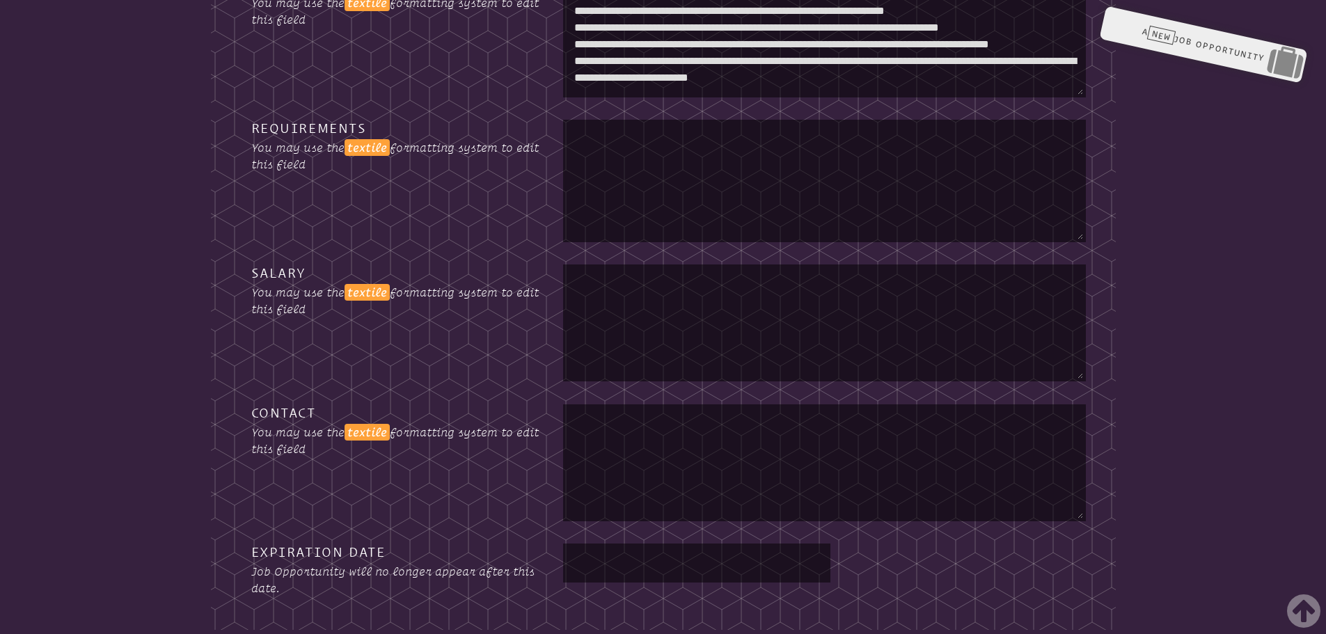
type textarea "**********"
click at [682, 453] on textarea at bounding box center [824, 462] width 517 height 111
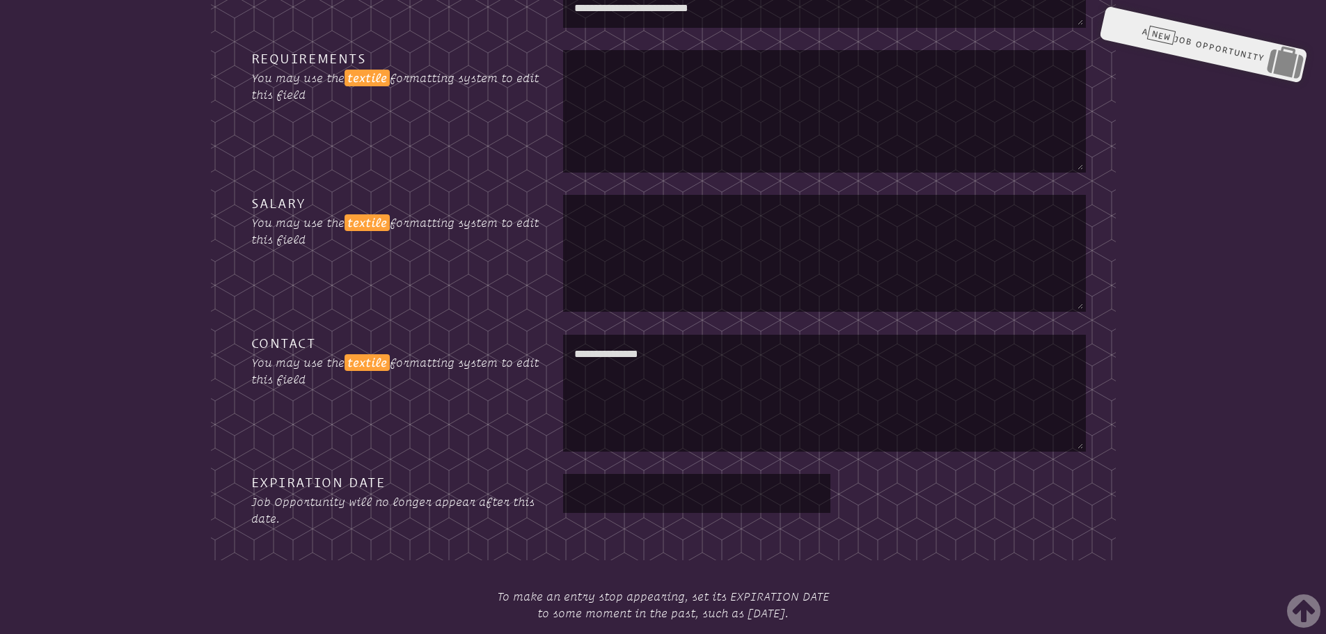
scroll to position [927, 0]
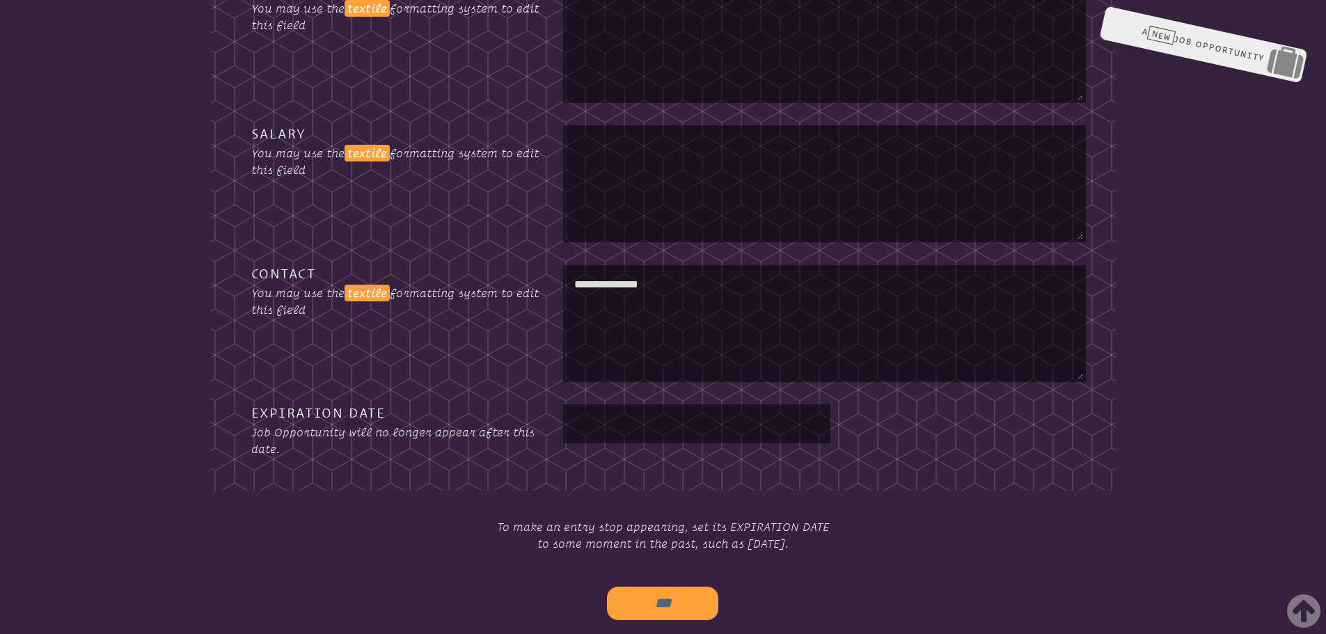
type textarea "**********"
click at [624, 416] on input "text" at bounding box center [697, 423] width 262 height 33
click at [1049, 583] on div "{status} ***" at bounding box center [663, 592] width 846 height 38
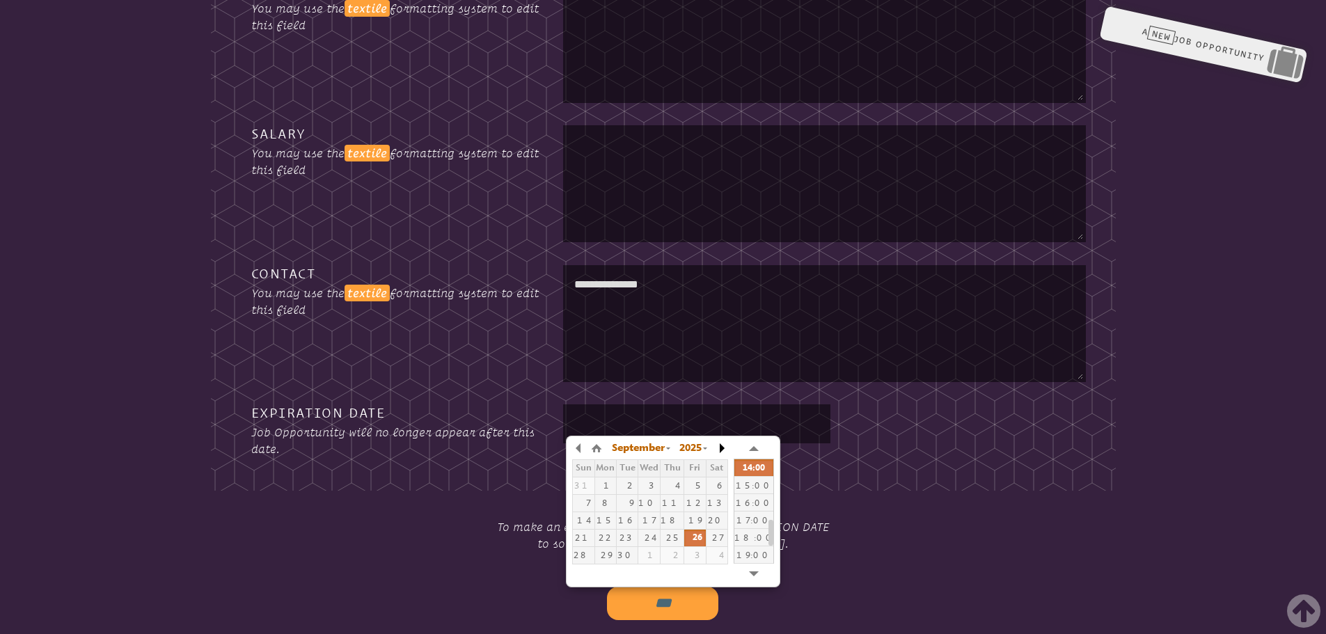
click at [721, 447] on button "button" at bounding box center [721, 448] width 14 height 21
click at [654, 560] on div "26" at bounding box center [650, 555] width 21 height 10
type input "**********"
click at [1111, 538] on form "**********" at bounding box center [662, 146] width 1303 height 987
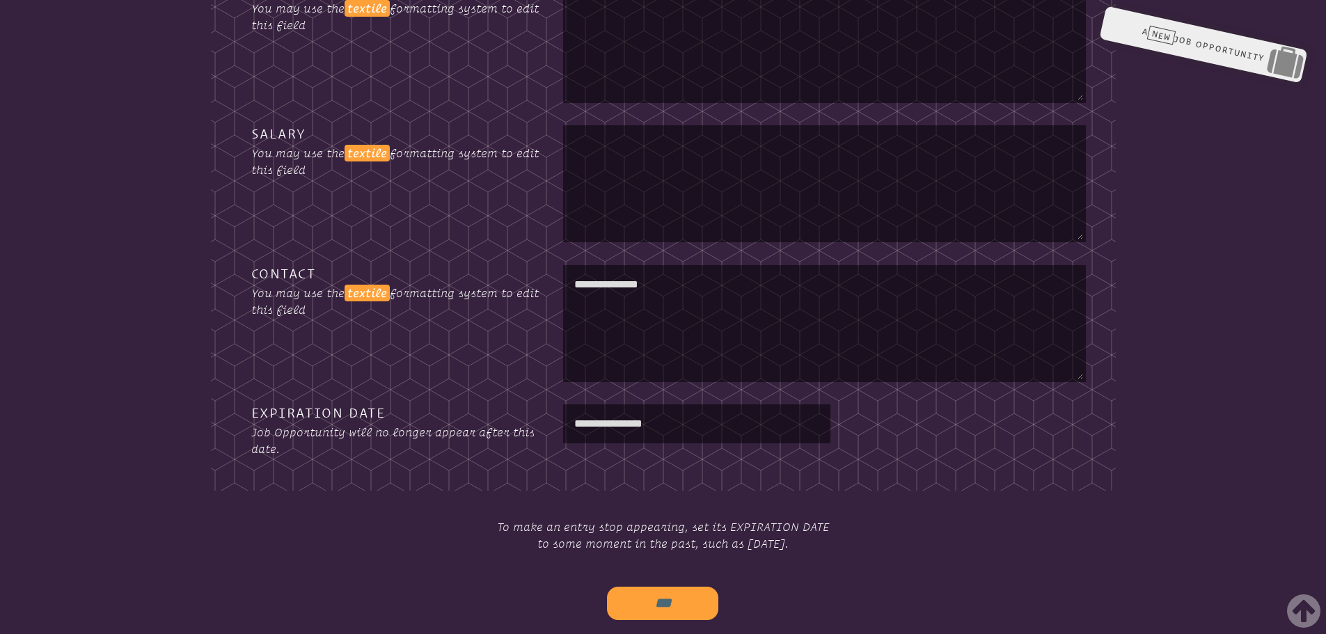
click at [684, 600] on input "***" at bounding box center [662, 603] width 111 height 33
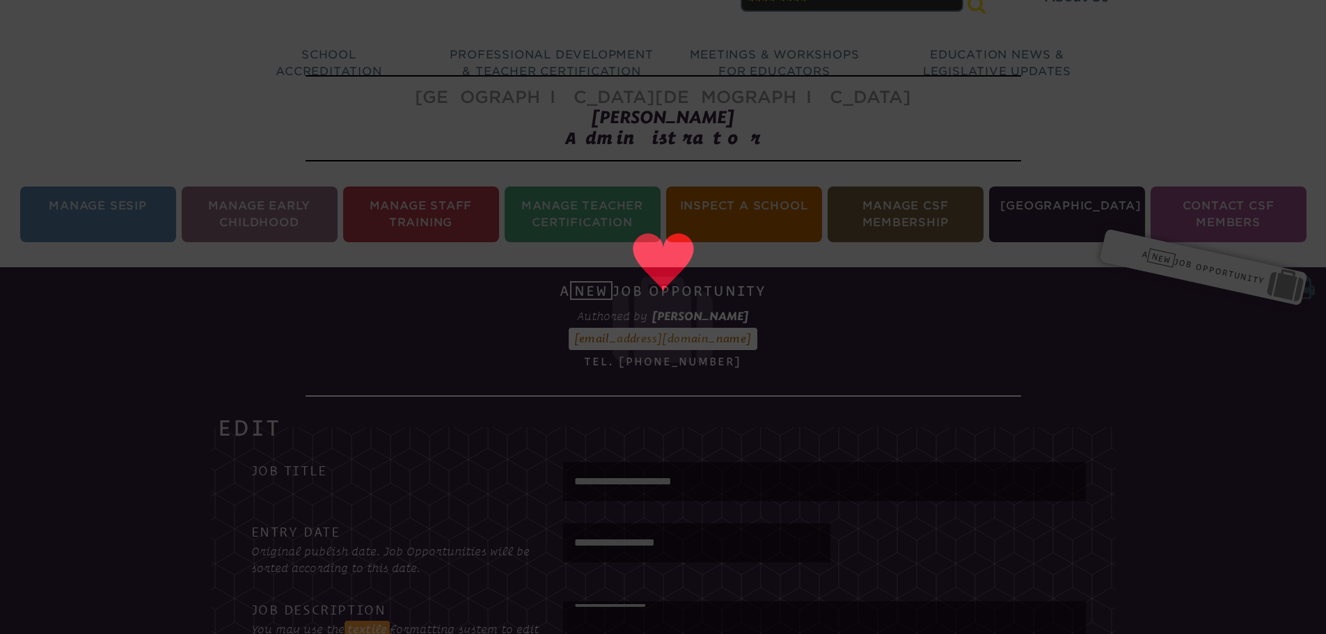
scroll to position [0, 0]
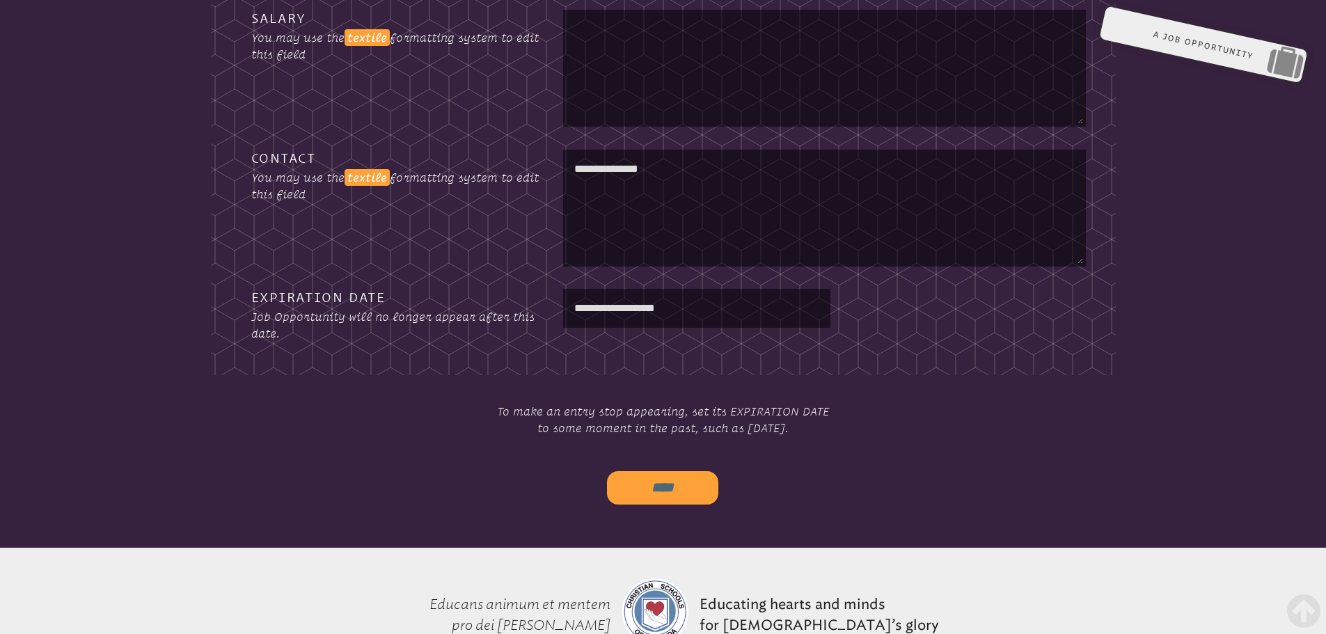
scroll to position [1275, 0]
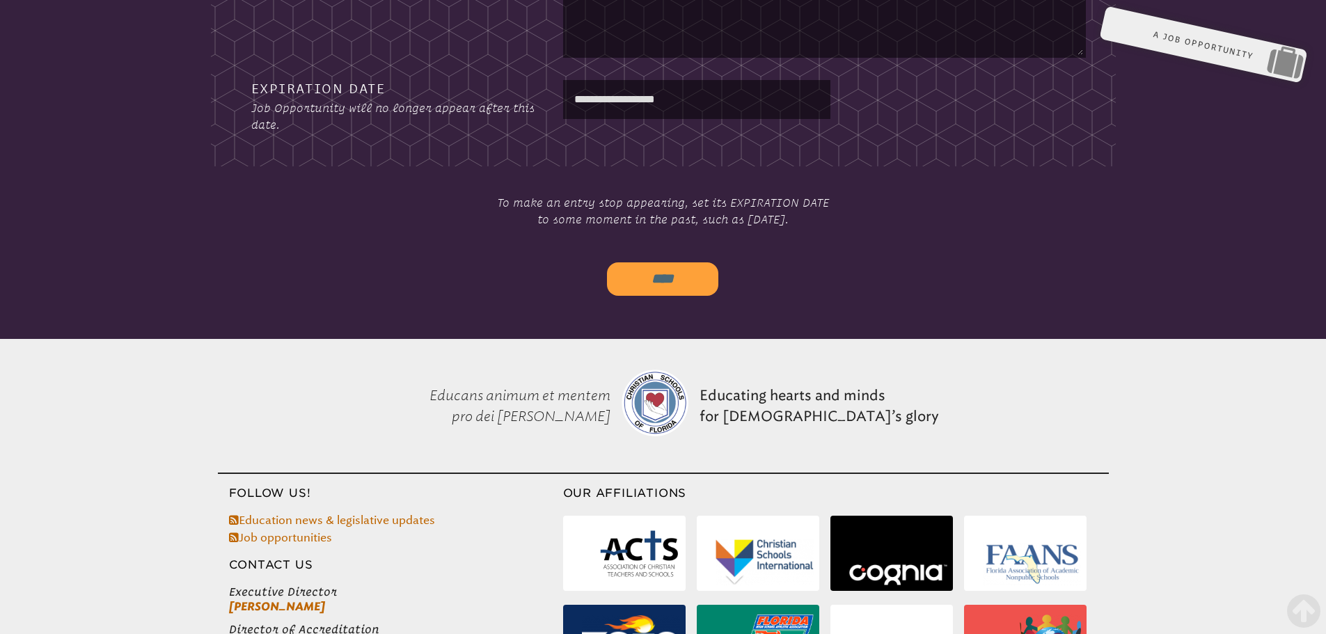
click at [673, 282] on input "****" at bounding box center [662, 278] width 111 height 33
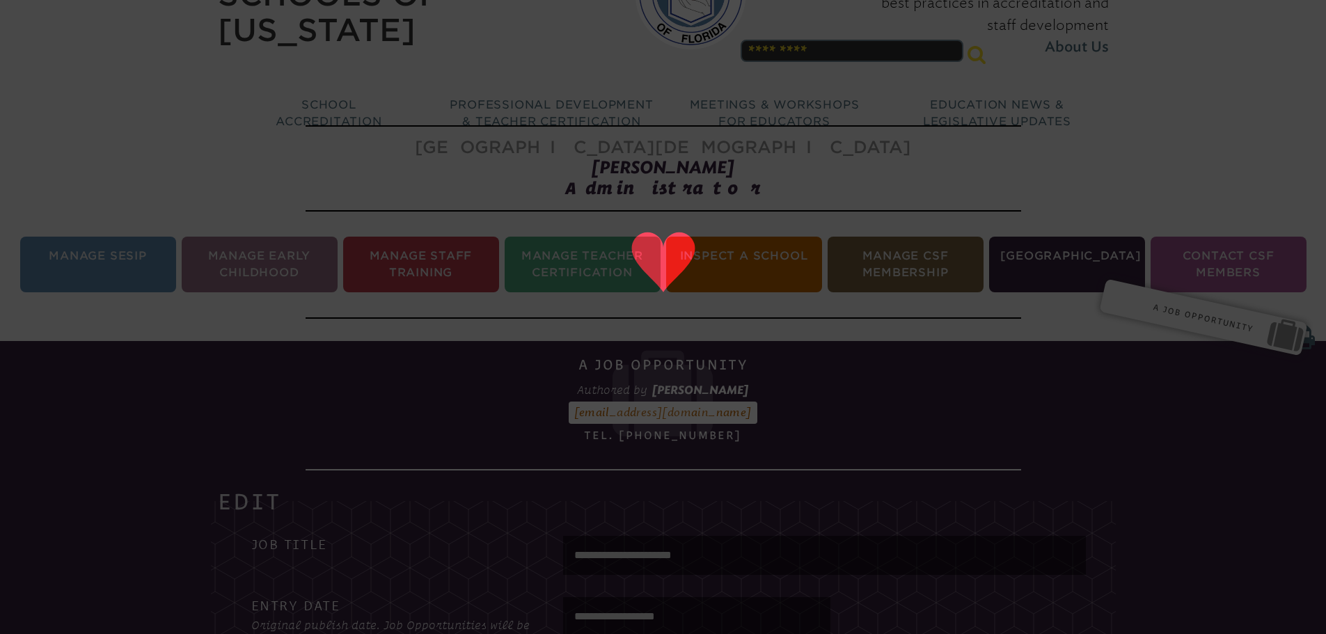
scroll to position [0, 0]
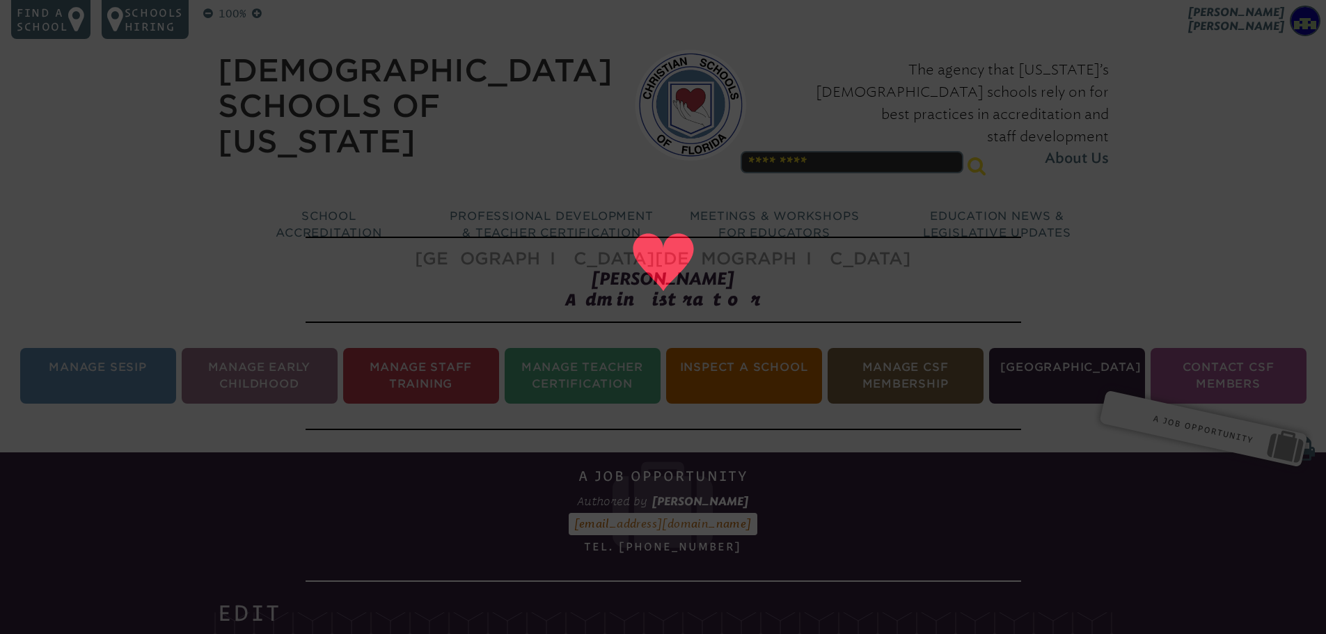
type input "****"
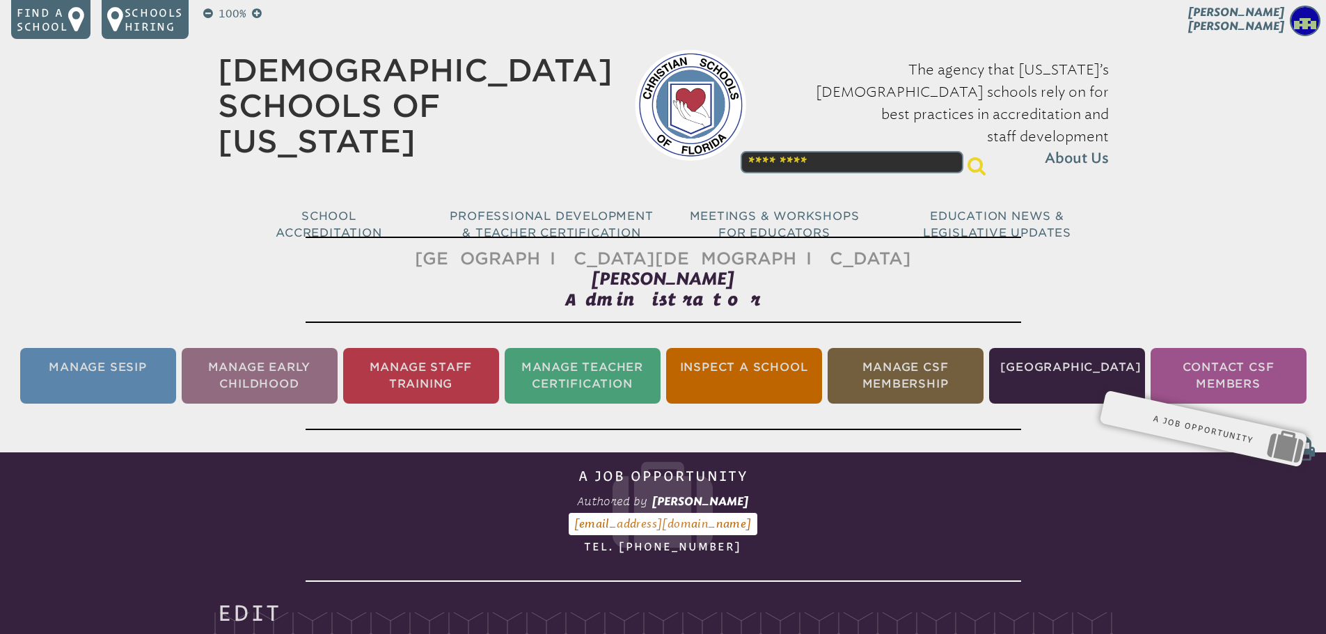
click at [169, 17] on p "Schools Hiring" at bounding box center [154, 20] width 58 height 28
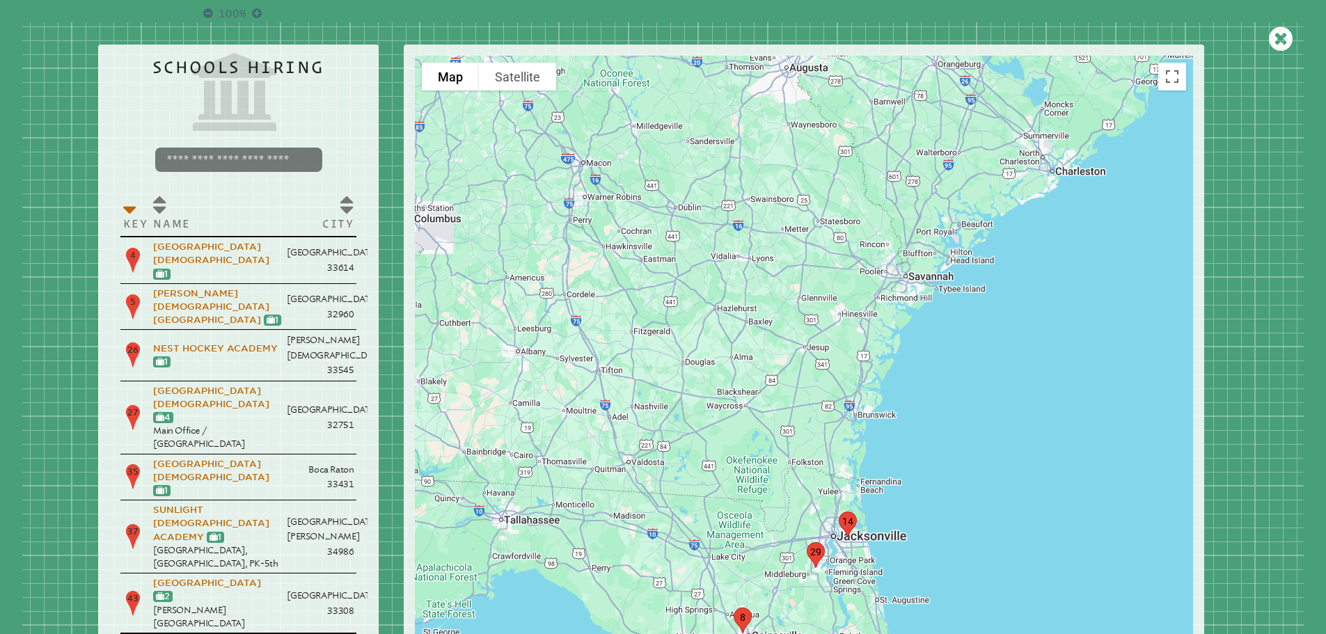
drag, startPoint x: 924, startPoint y: 379, endPoint x: 889, endPoint y: 260, distance: 124.6
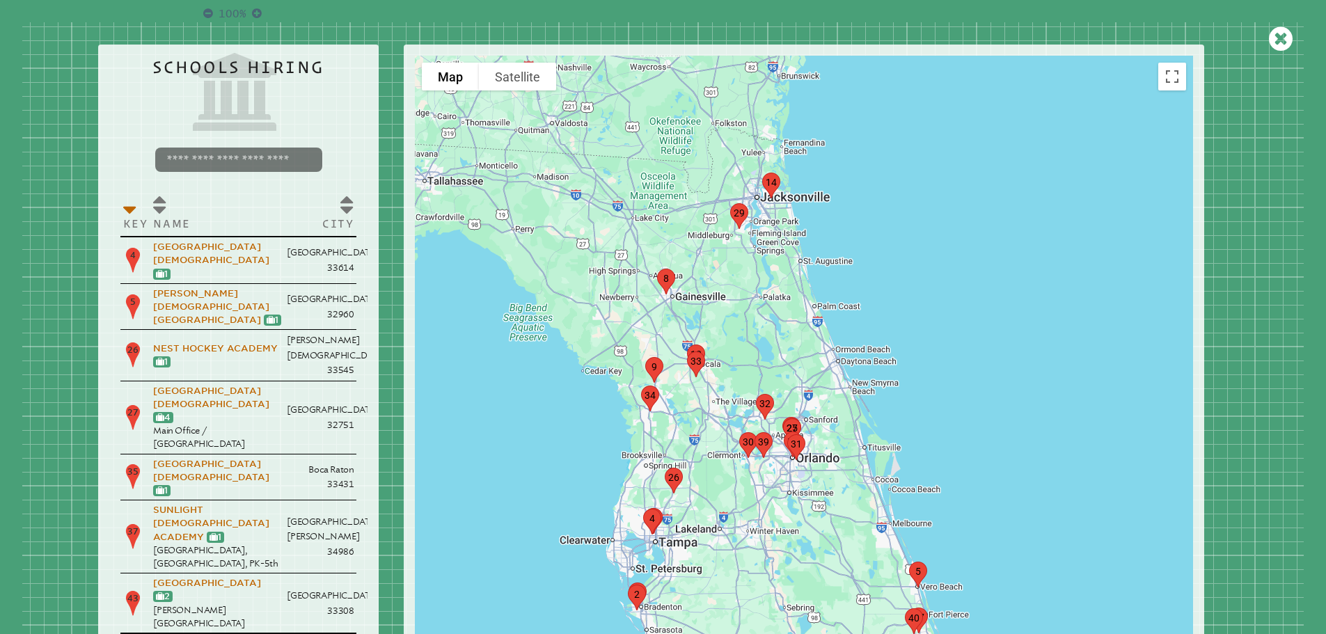
drag, startPoint x: 820, startPoint y: 473, endPoint x: 772, endPoint y: 523, distance: 69.9
drag, startPoint x: 781, startPoint y: 569, endPoint x: 751, endPoint y: 269, distance: 301.5
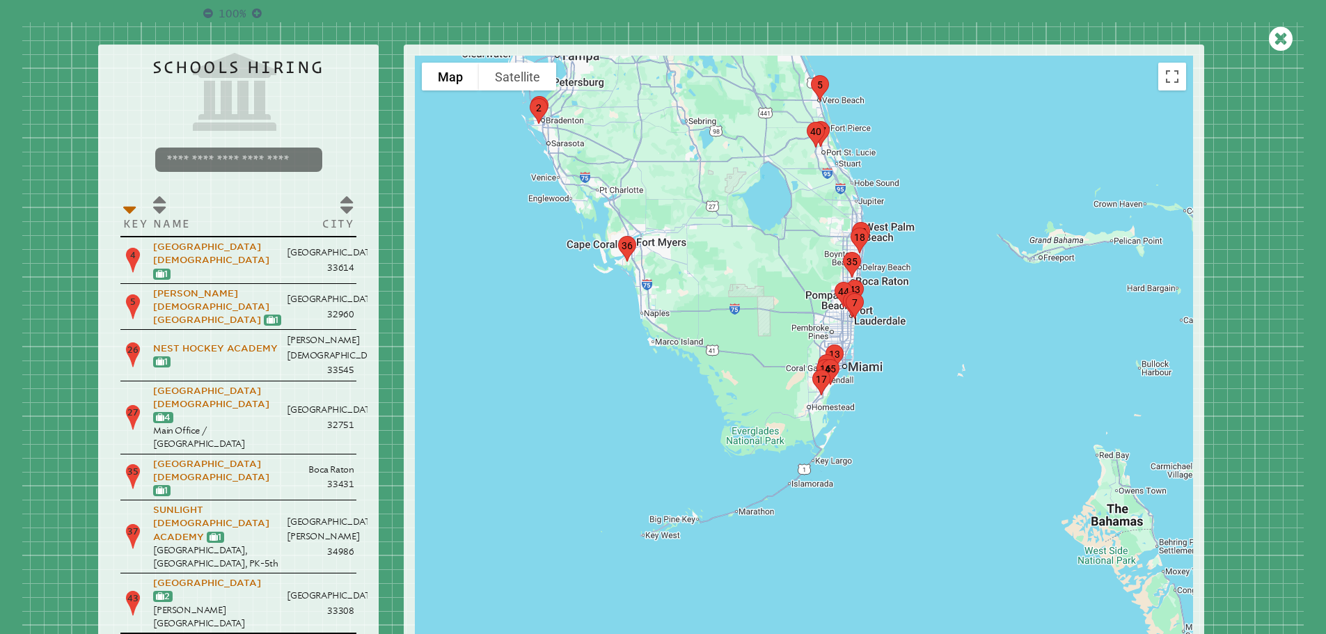
drag, startPoint x: 832, startPoint y: 513, endPoint x: 770, endPoint y: 328, distance: 194.8
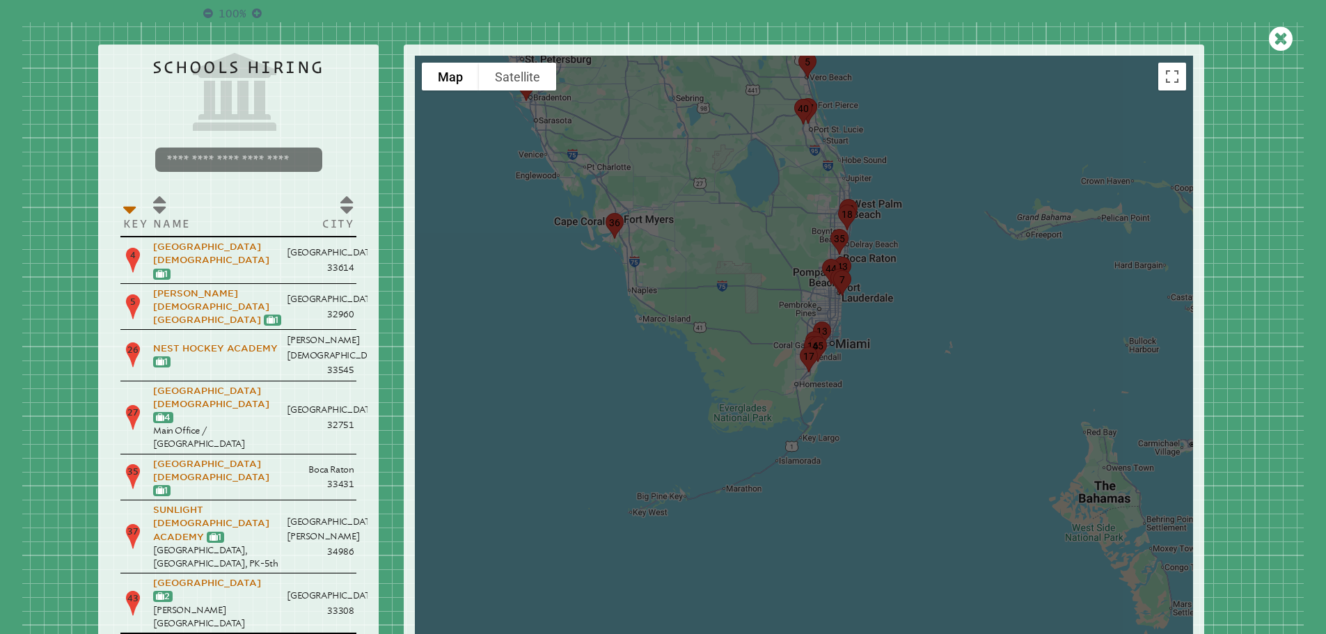
drag, startPoint x: 884, startPoint y: 315, endPoint x: 882, endPoint y: 463, distance: 148.9
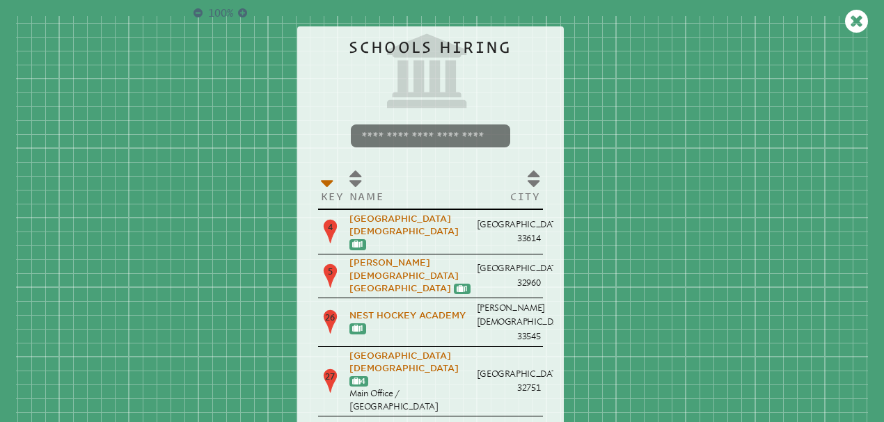
scroll to position [278, 0]
click at [203, 13] on icon at bounding box center [197, 13] width 9 height 10
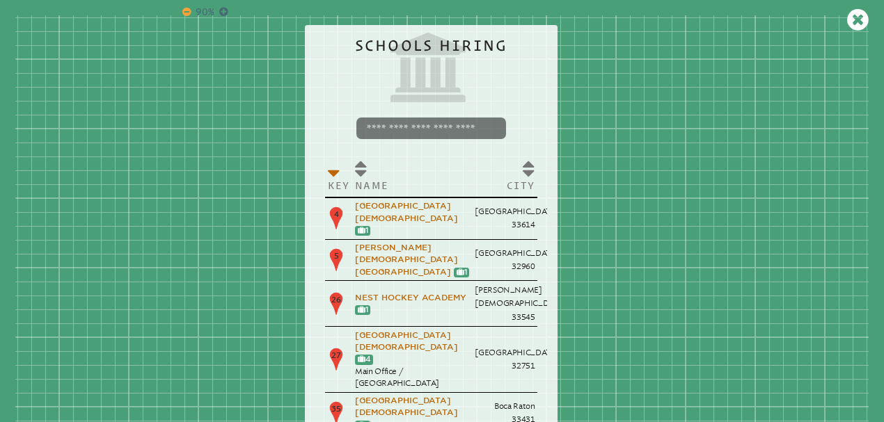
click at [187, 14] on icon at bounding box center [186, 12] width 8 height 10
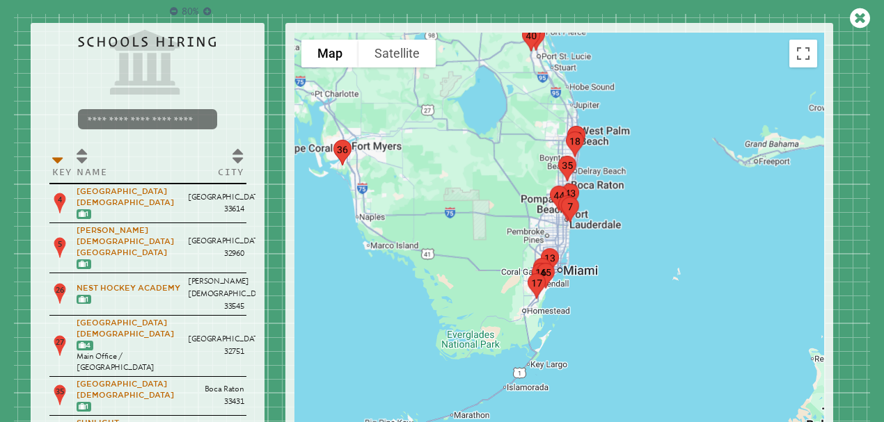
drag, startPoint x: 493, startPoint y: 229, endPoint x: 463, endPoint y: 128, distance: 105.0
click at [543, 271] on img "marker17" at bounding box center [536, 286] width 29 height 37
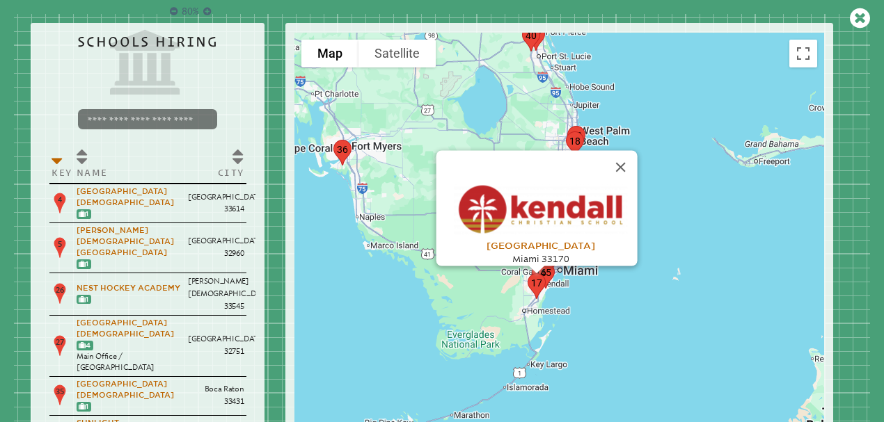
click at [546, 273] on img "marker17" at bounding box center [536, 286] width 29 height 37
click at [546, 280] on img "marker17" at bounding box center [536, 286] width 29 height 37
click at [536, 285] on img "marker17" at bounding box center [536, 286] width 29 height 37
click at [221, 161] on th "City" at bounding box center [216, 163] width 61 height 40
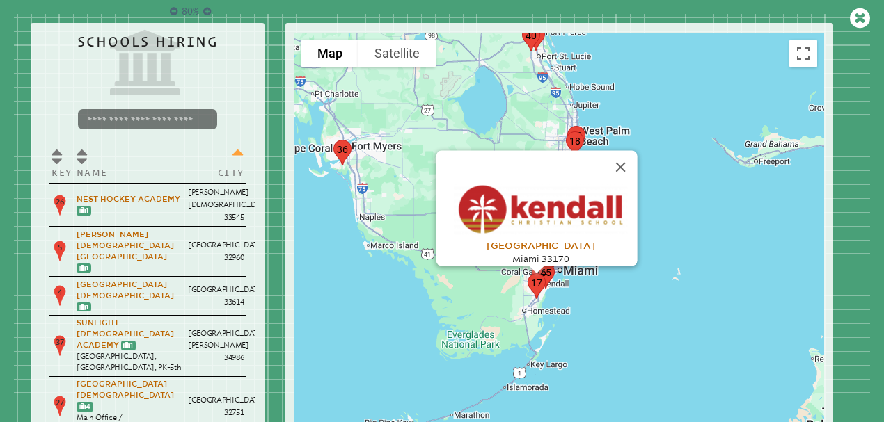
click at [225, 158] on th "City" at bounding box center [216, 163] width 61 height 40
click at [233, 157] on th "City" at bounding box center [216, 163] width 61 height 40
click at [63, 160] on th "Key" at bounding box center [61, 163] width 25 height 40
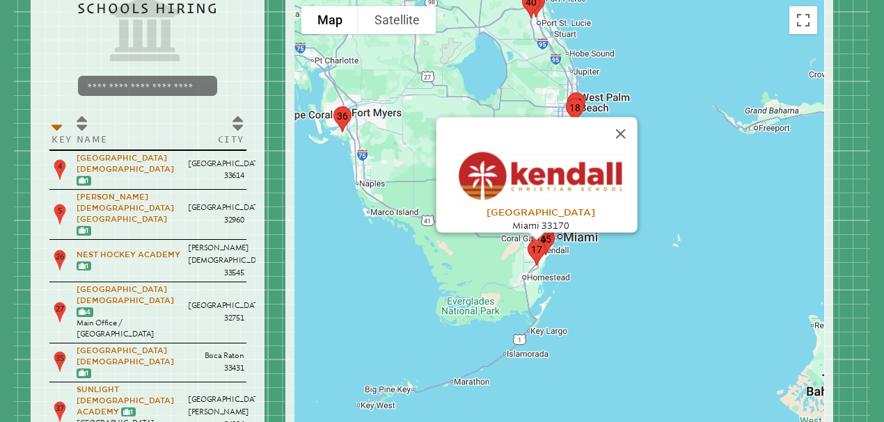
scroll to position [0, 0]
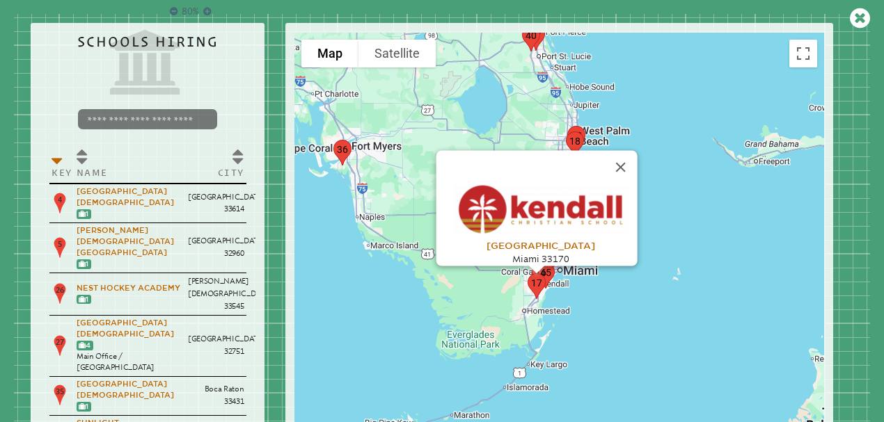
click at [118, 120] on input "search" at bounding box center [147, 119] width 139 height 20
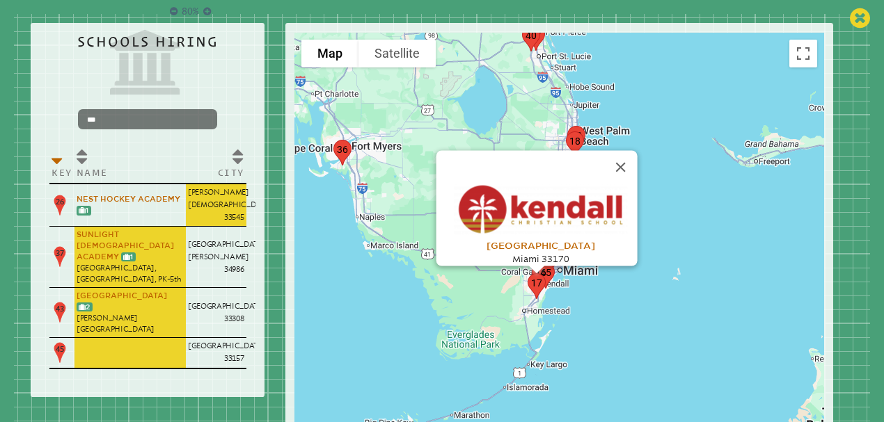
type input "***"
click at [863, 13] on icon at bounding box center [860, 18] width 20 height 23
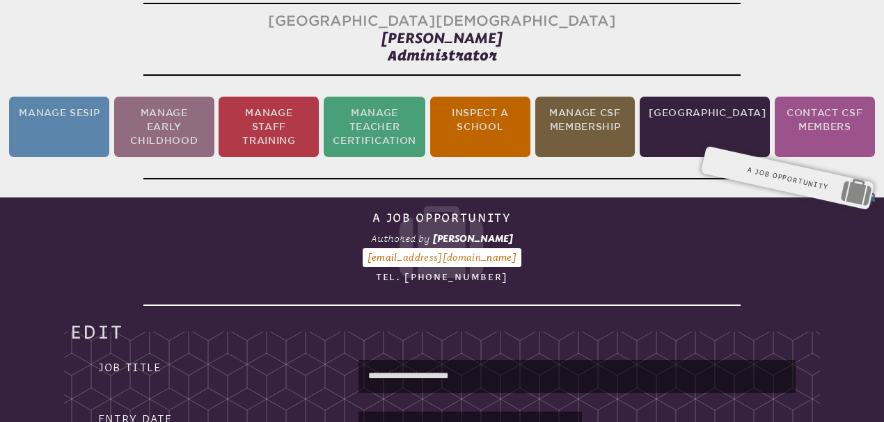
scroll to position [232, 0]
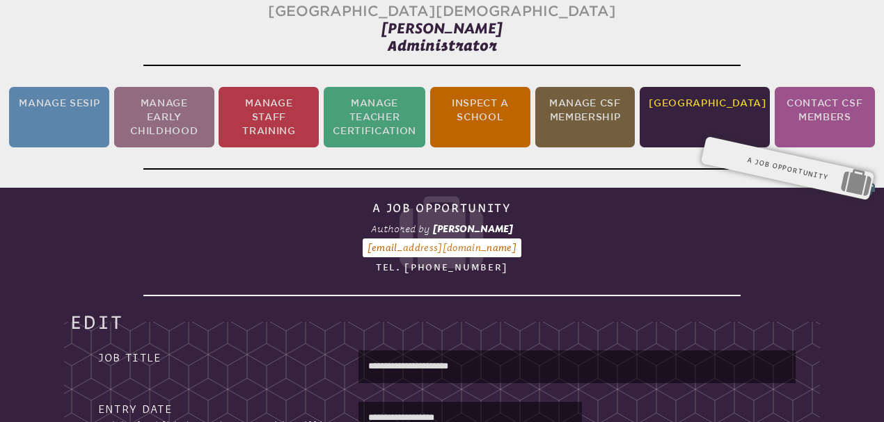
click at [685, 87] on li "[GEOGRAPHIC_DATA]" at bounding box center [705, 117] width 130 height 61
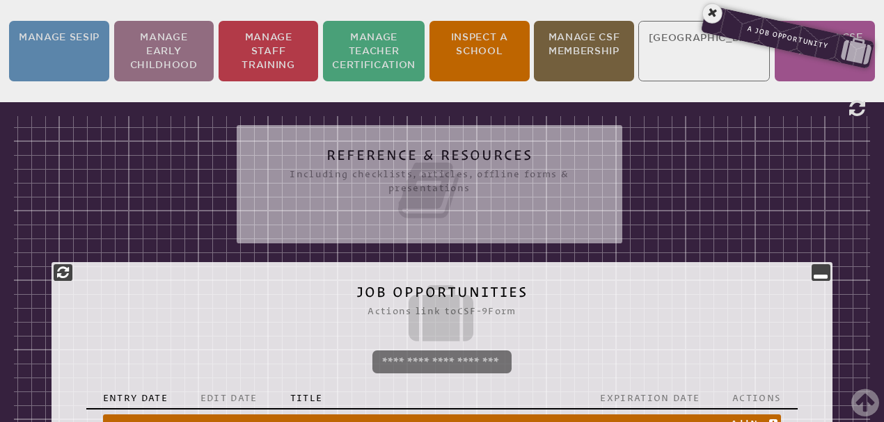
scroll to position [285, 0]
